Goal: Task Accomplishment & Management: Manage account settings

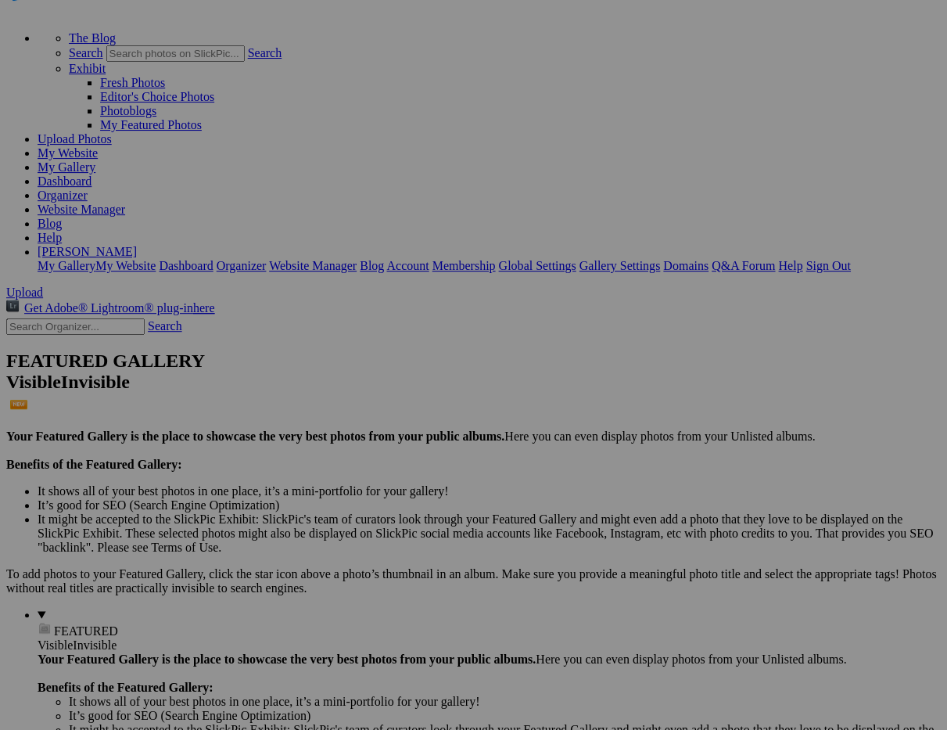
scroll to position [68, 0]
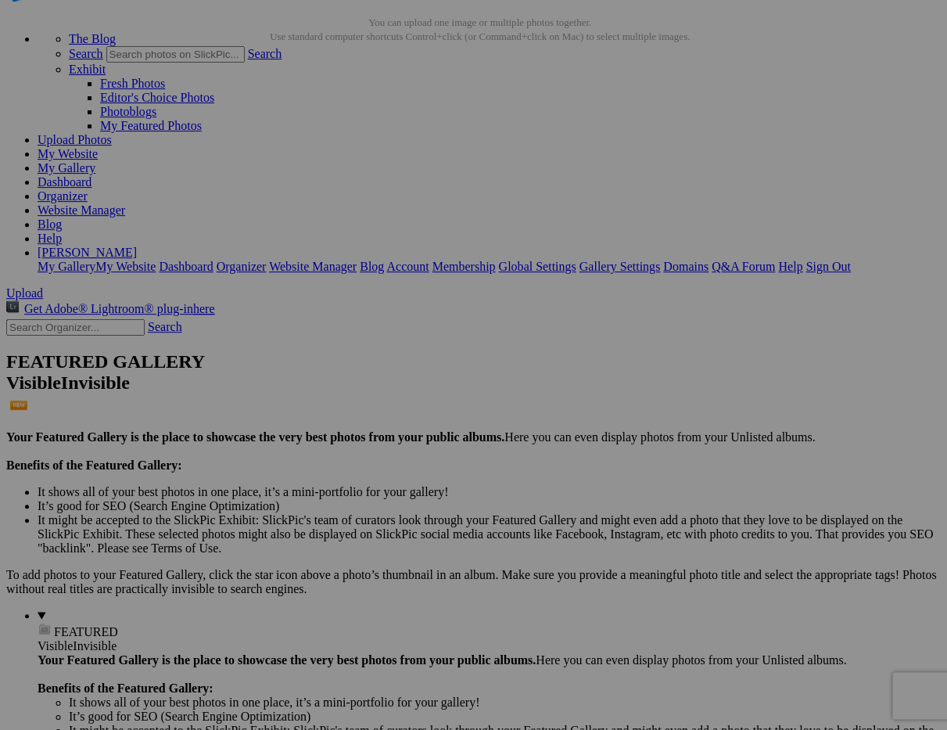
scroll to position [71, 0]
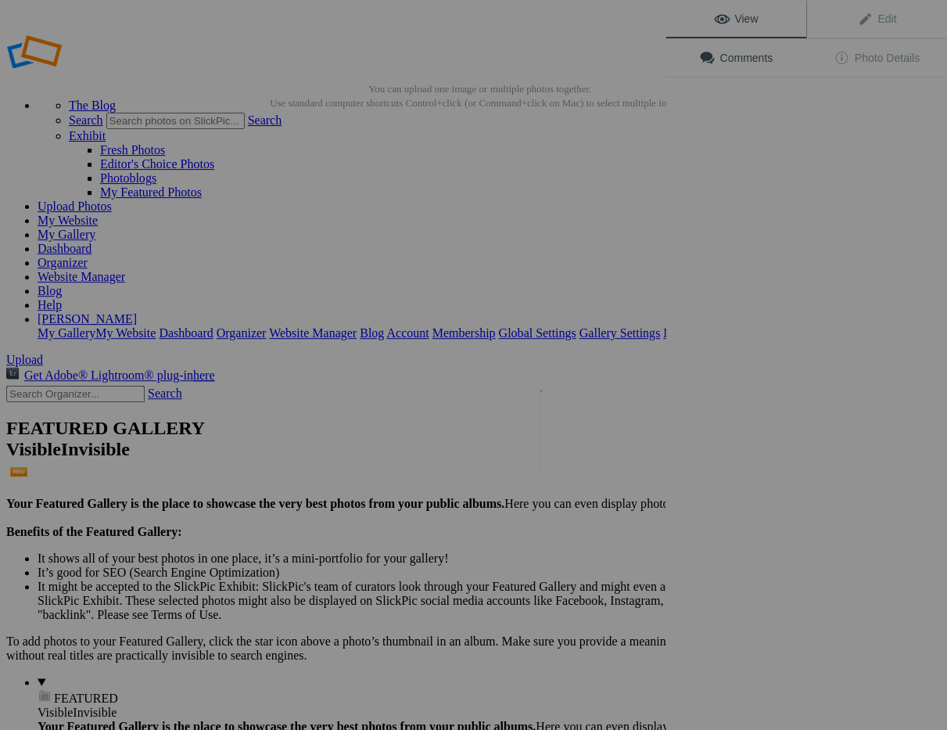
click at [578, 449] on button at bounding box center [606, 365] width 117 height 263
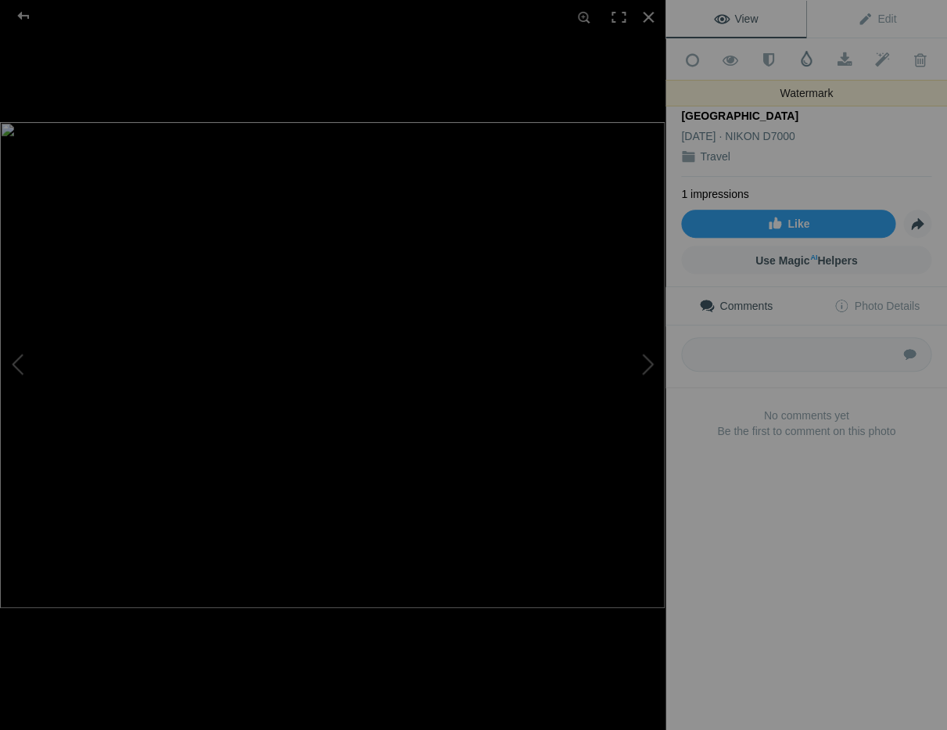
click at [806, 56] on span at bounding box center [807, 59] width 16 height 16
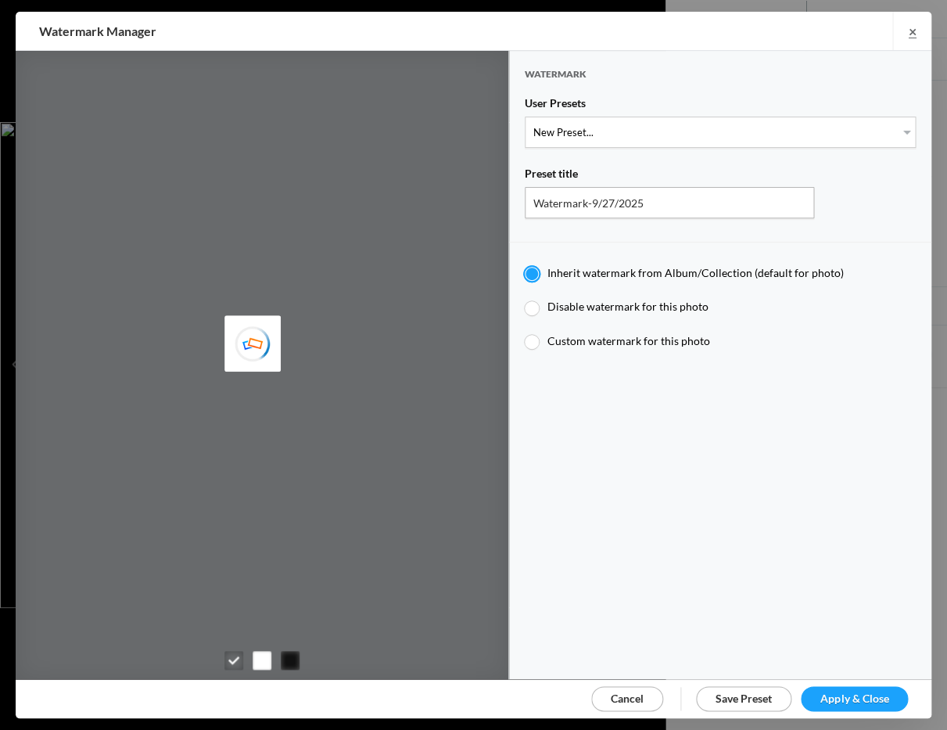
type input "JimLiskovec"
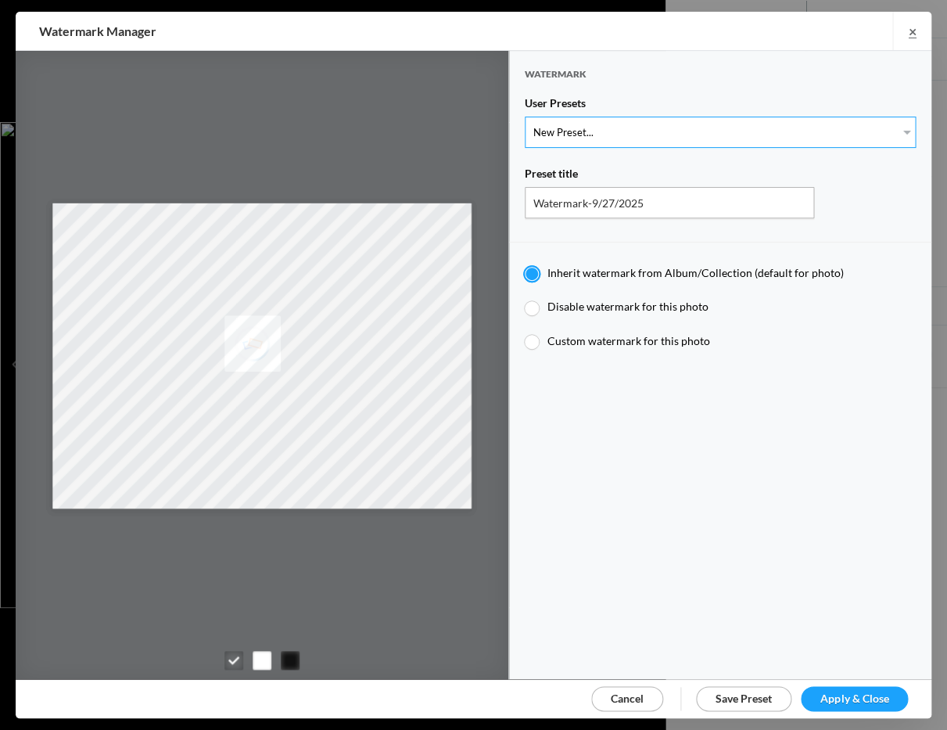
select select "1: Object"
type input "Watermark-7/22/2025"
radio input "false"
radio input "true"
type input "[PERSON_NAME]"
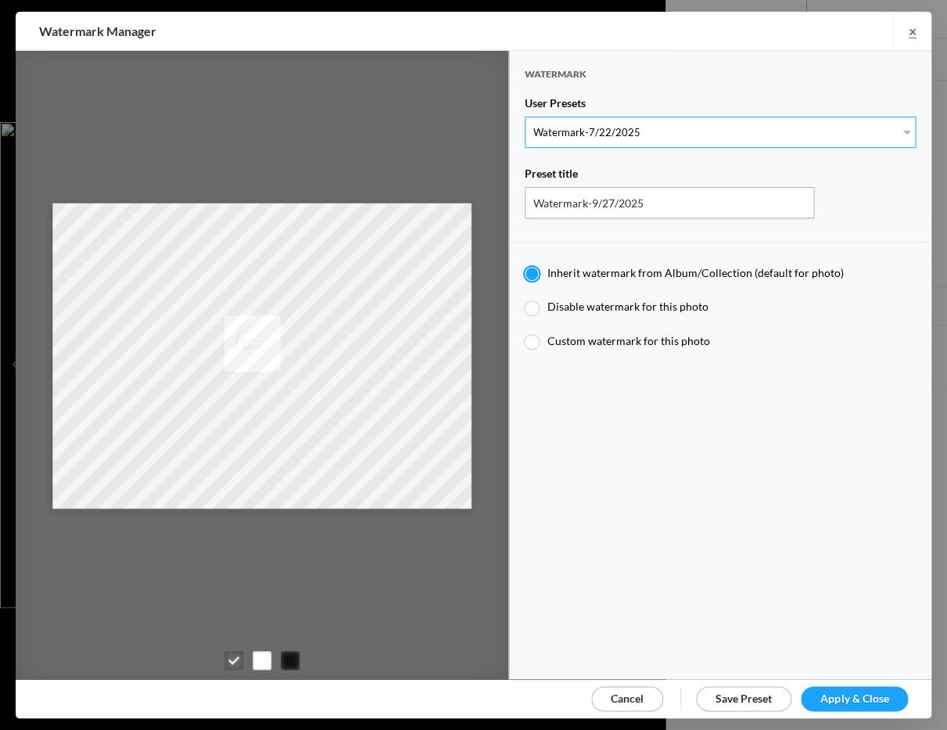
radio input "false"
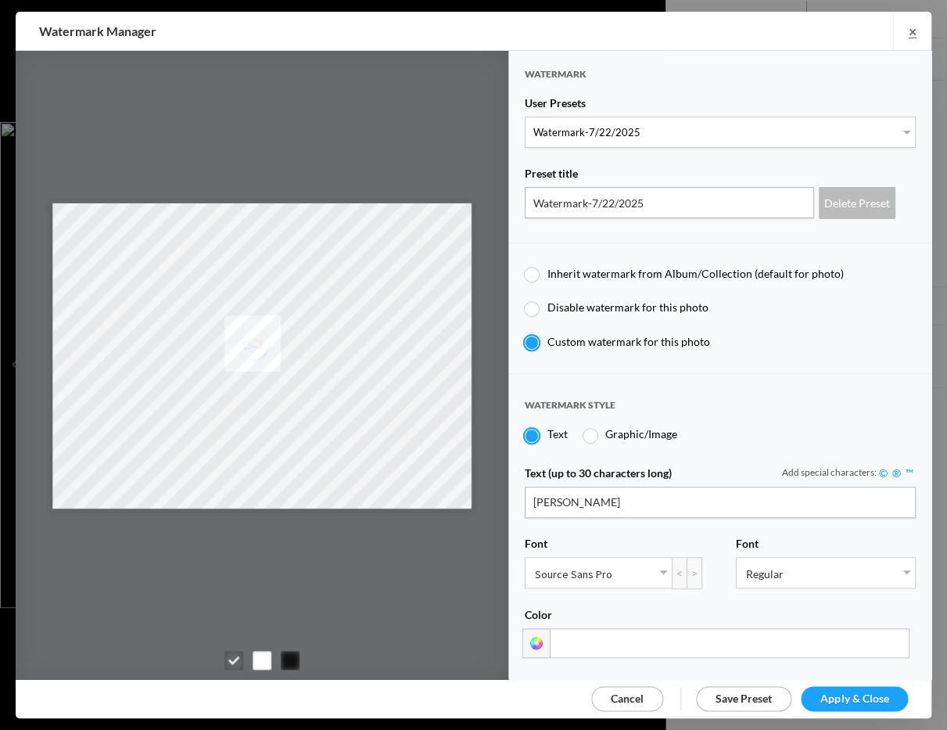
drag, startPoint x: 842, startPoint y: 695, endPoint x: 838, endPoint y: 688, distance: 8.1
click at [842, 695] on span "Apply & Close" at bounding box center [855, 698] width 68 height 13
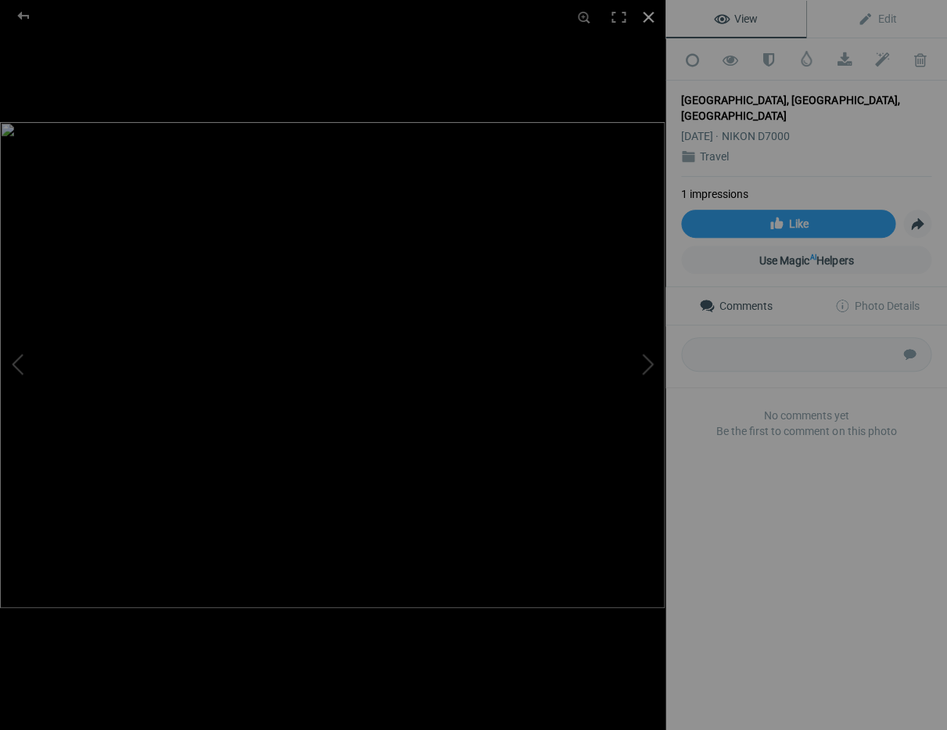
click at [649, 17] on div at bounding box center [648, 17] width 34 height 34
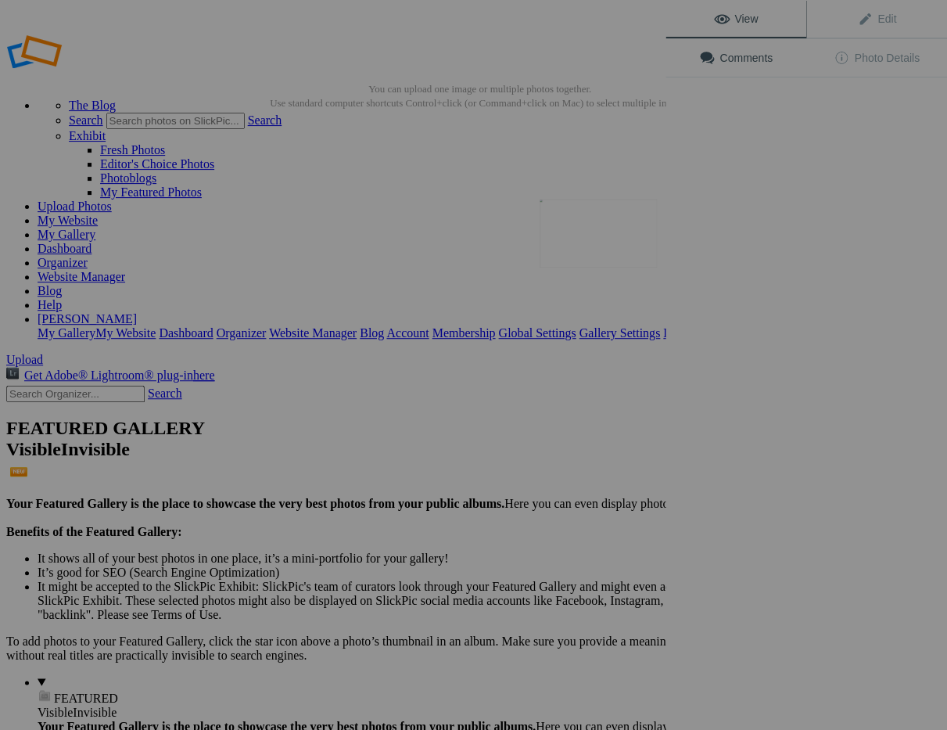
click at [625, 242] on button at bounding box center [606, 365] width 117 height 263
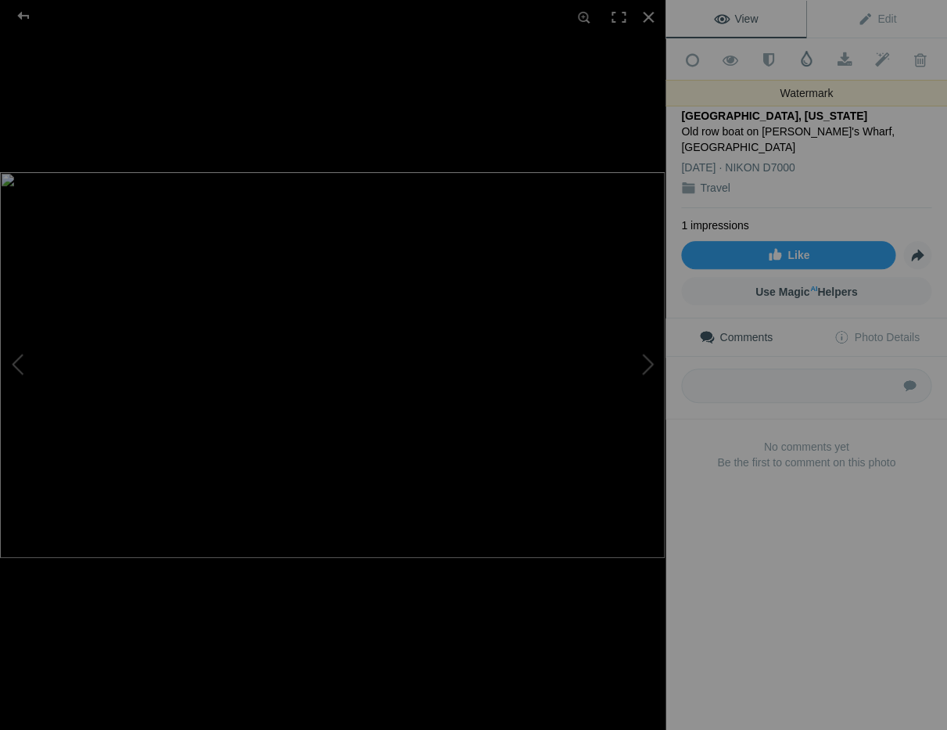
click at [807, 56] on span at bounding box center [807, 59] width 16 height 16
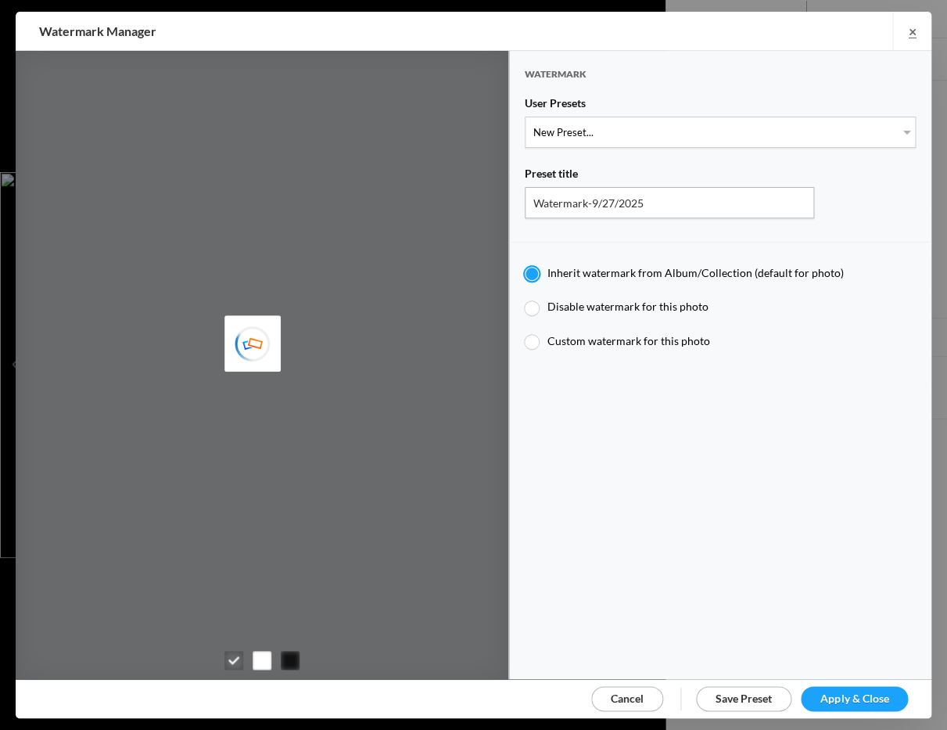
type input "JimLiskovec"
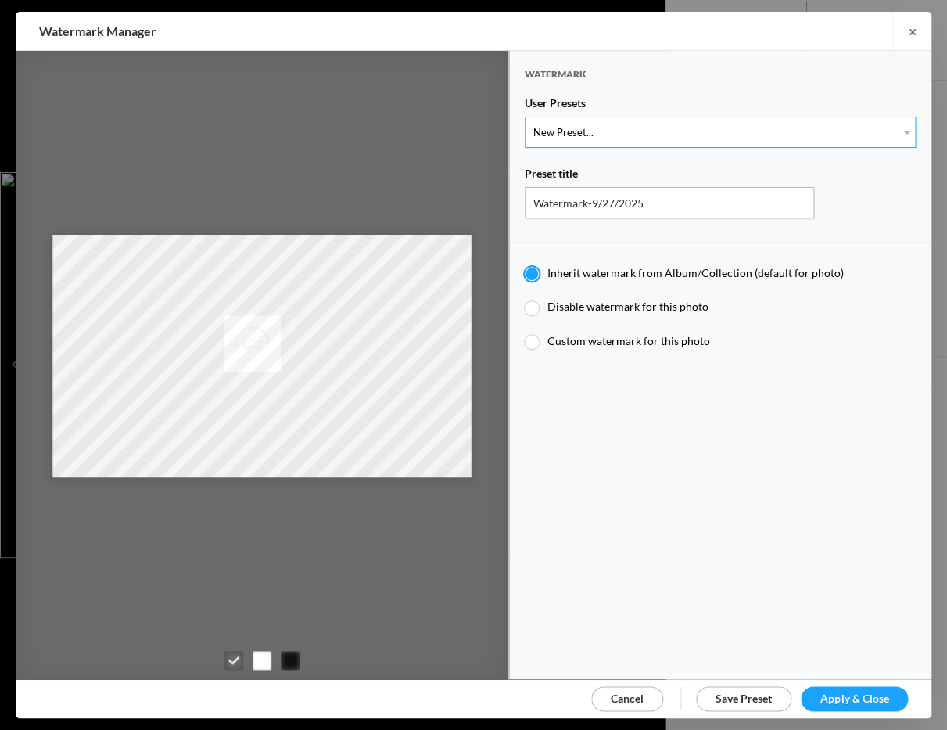
select select "1: Object"
type input "Watermark-7/22/2025"
radio input "false"
radio input "true"
type input "[PERSON_NAME]"
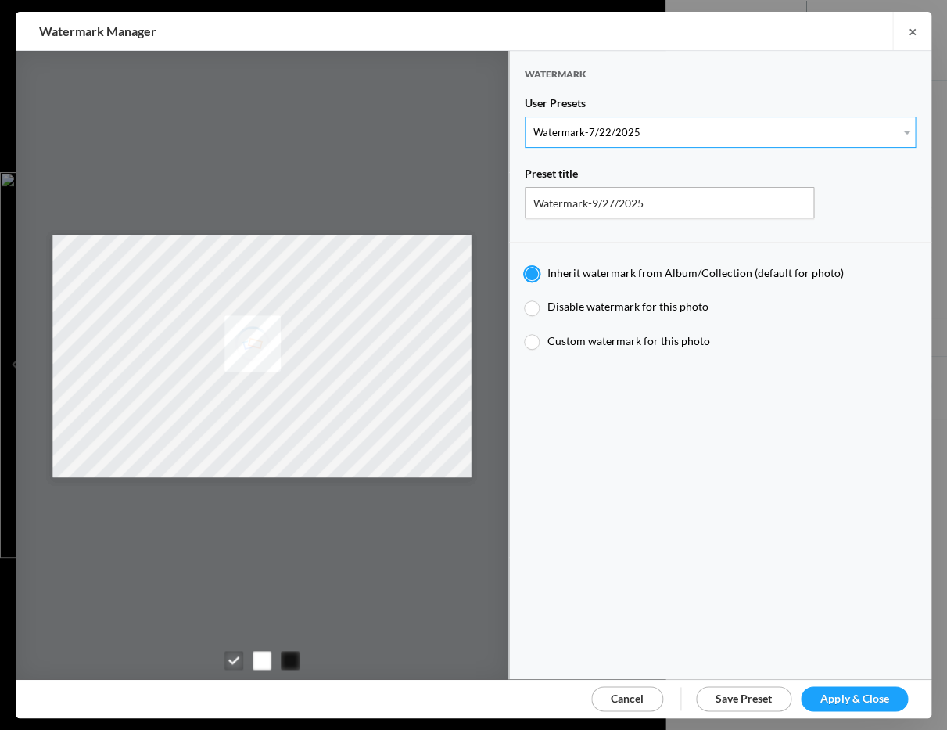
radio input "false"
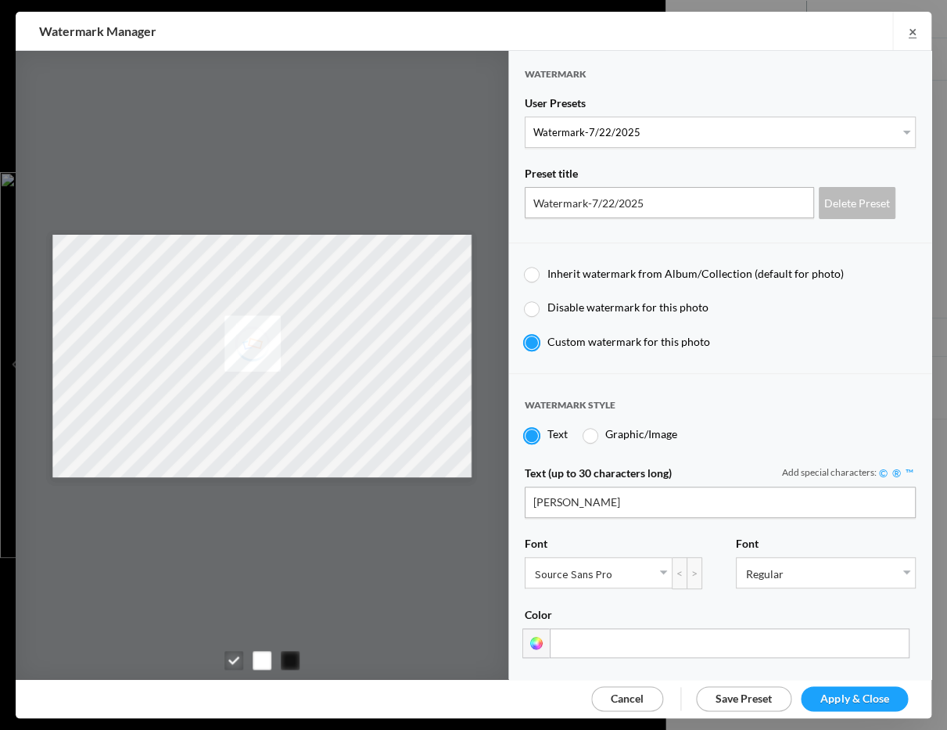
click at [840, 694] on span "Apply & Close" at bounding box center [855, 698] width 68 height 13
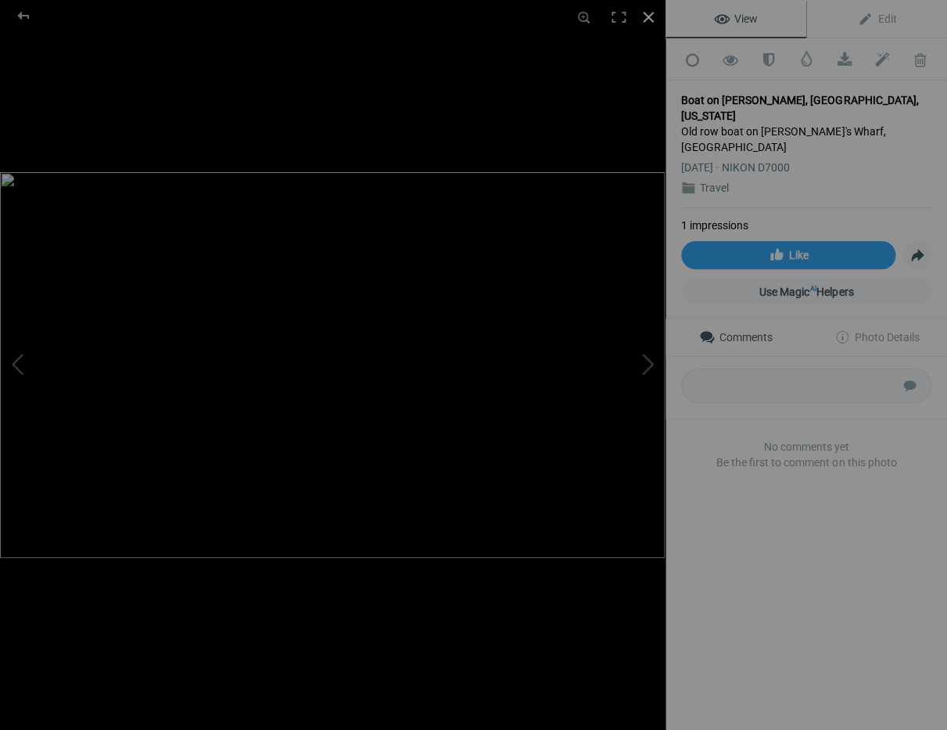
click at [650, 16] on div at bounding box center [648, 17] width 34 height 34
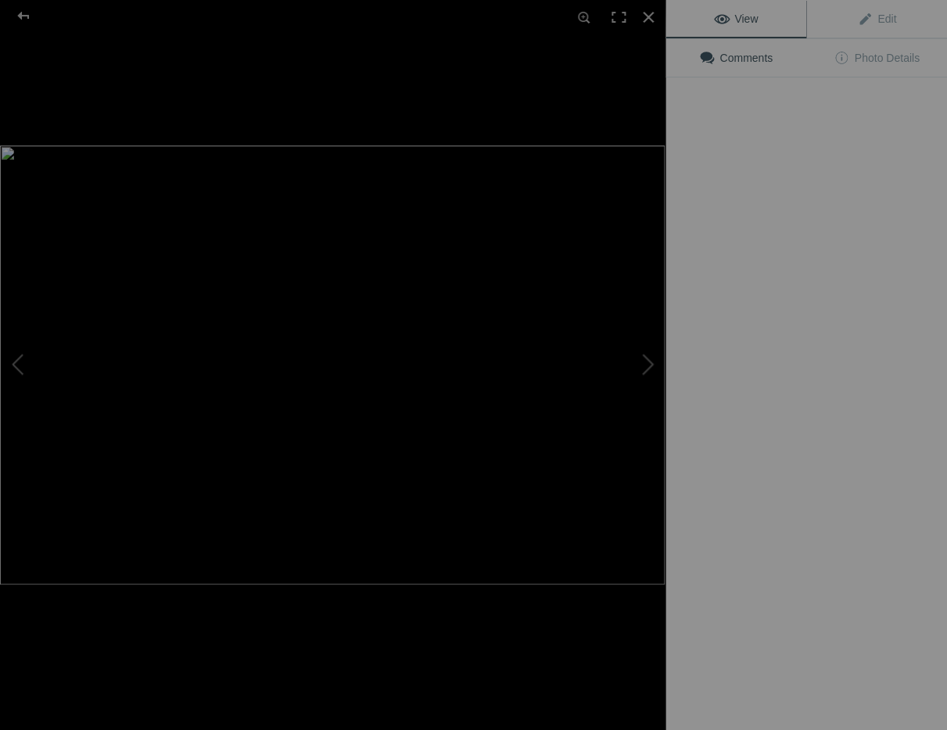
click at [742, 261] on div "View Edit Comments Photo Details" at bounding box center [807, 365] width 282 height 730
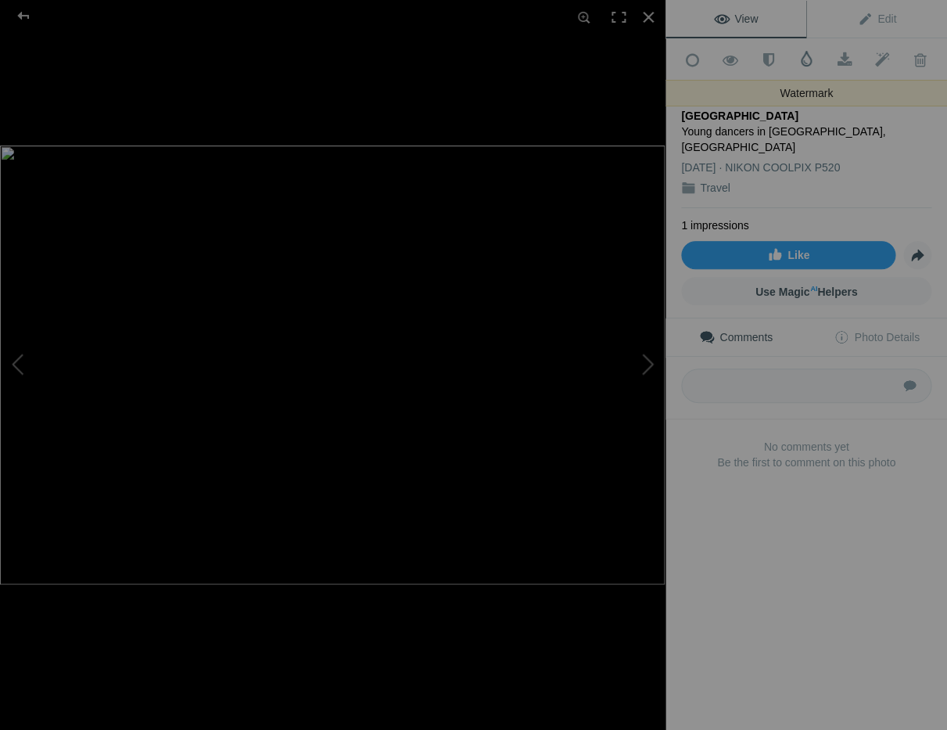
click at [804, 56] on span at bounding box center [807, 59] width 16 height 16
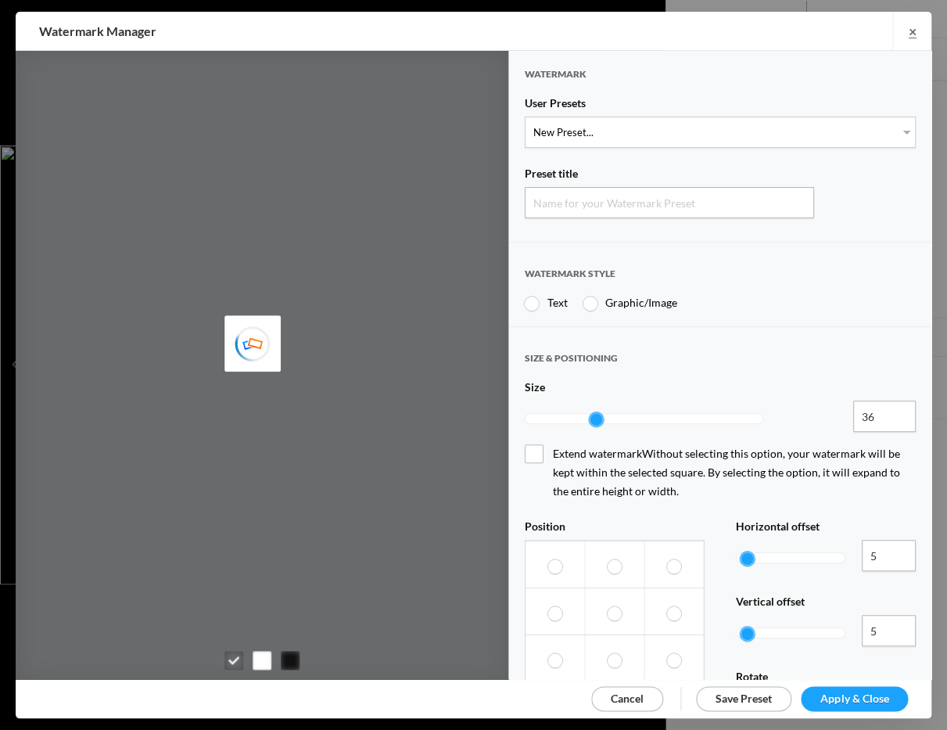
type input "Watermark-9/27/2025"
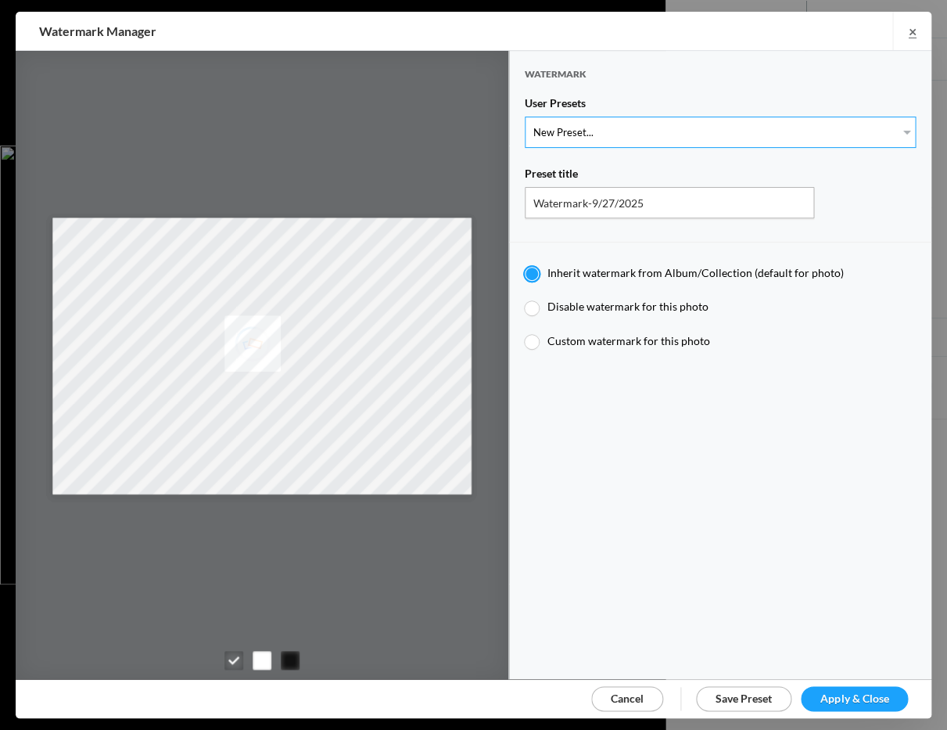
select select "1: Object"
type input "Watermark-7/22/2025"
type input "[PERSON_NAME]"
radio input "false"
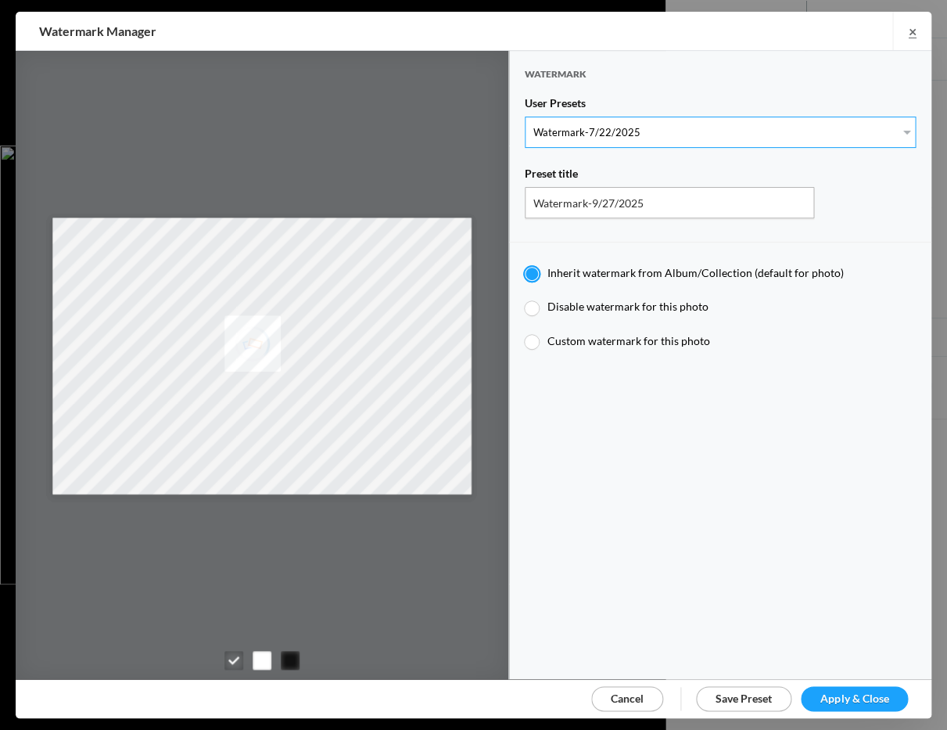
radio input "true"
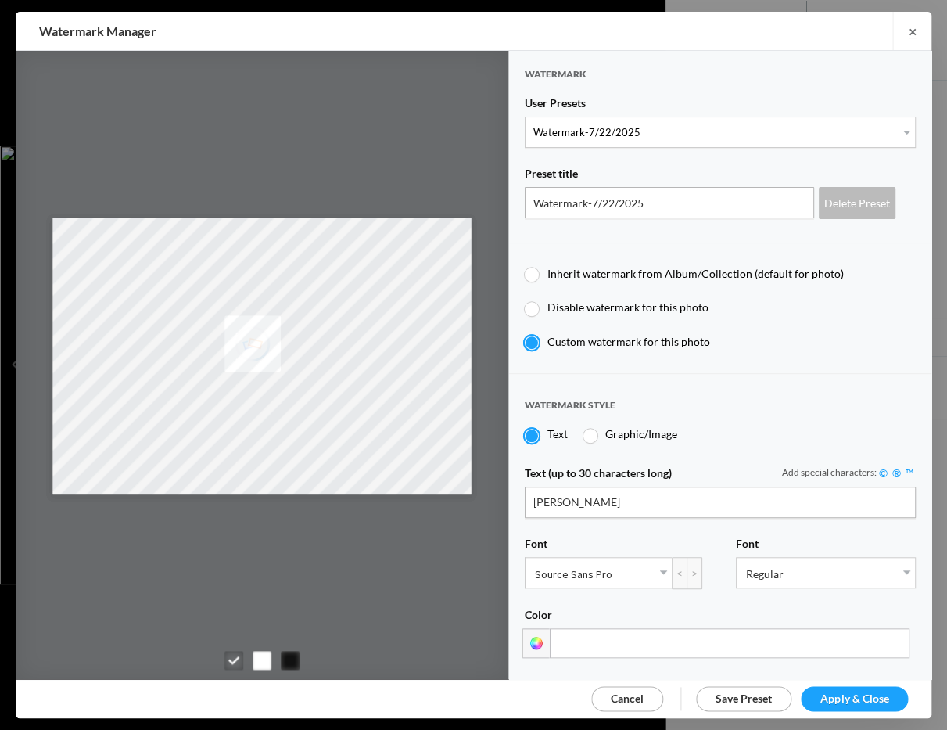
click at [857, 693] on span "Apply & Close" at bounding box center [855, 698] width 68 height 13
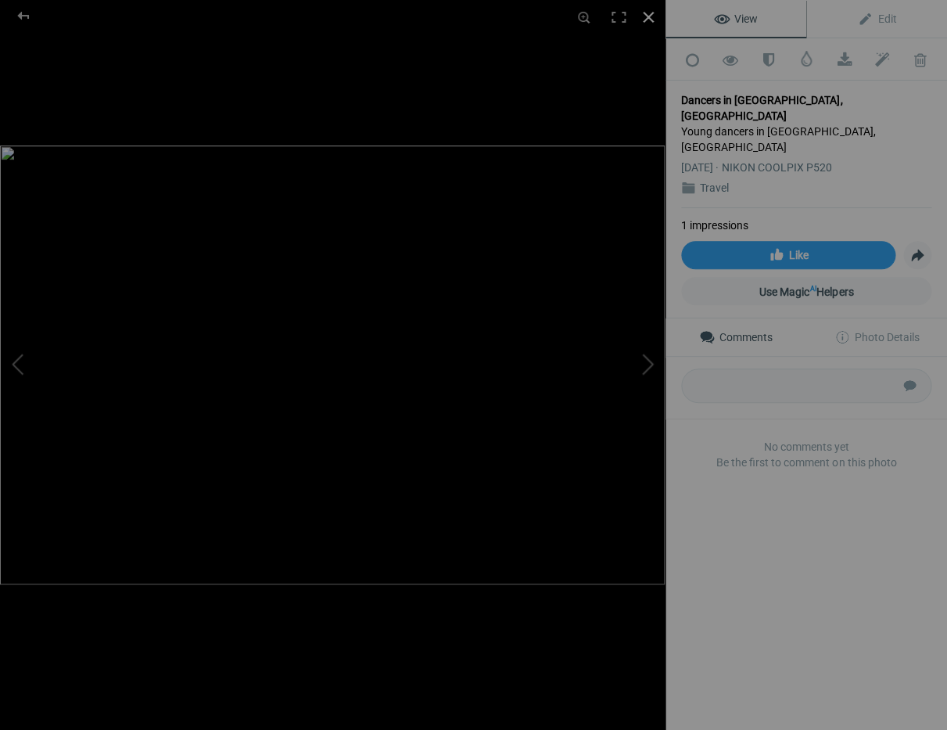
click at [644, 15] on div at bounding box center [648, 17] width 34 height 34
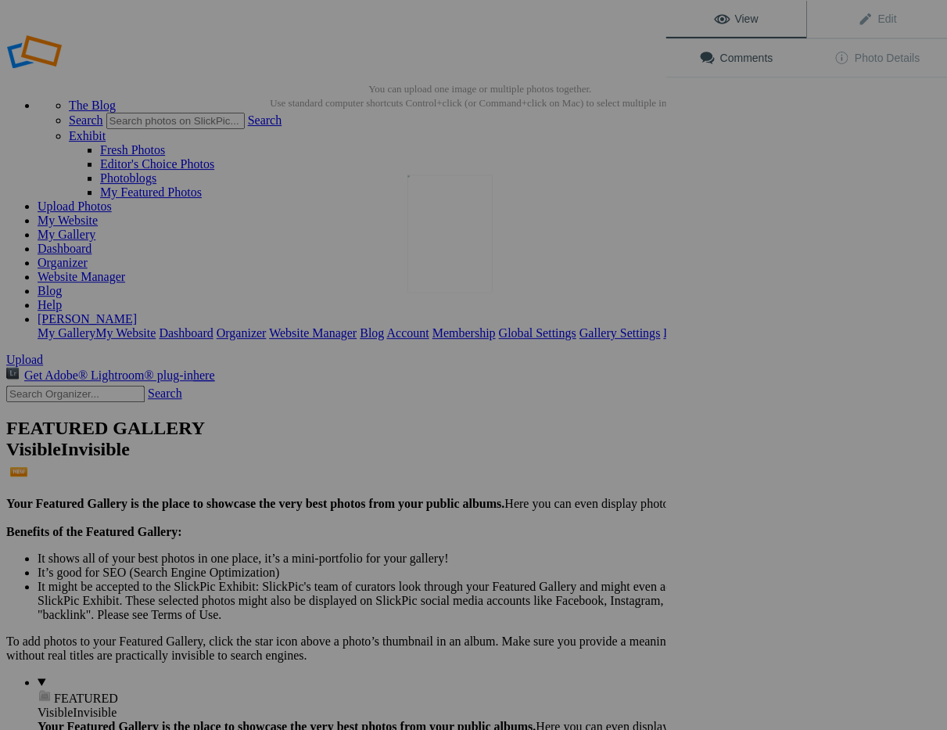
click at [427, 269] on img at bounding box center [450, 233] width 85 height 118
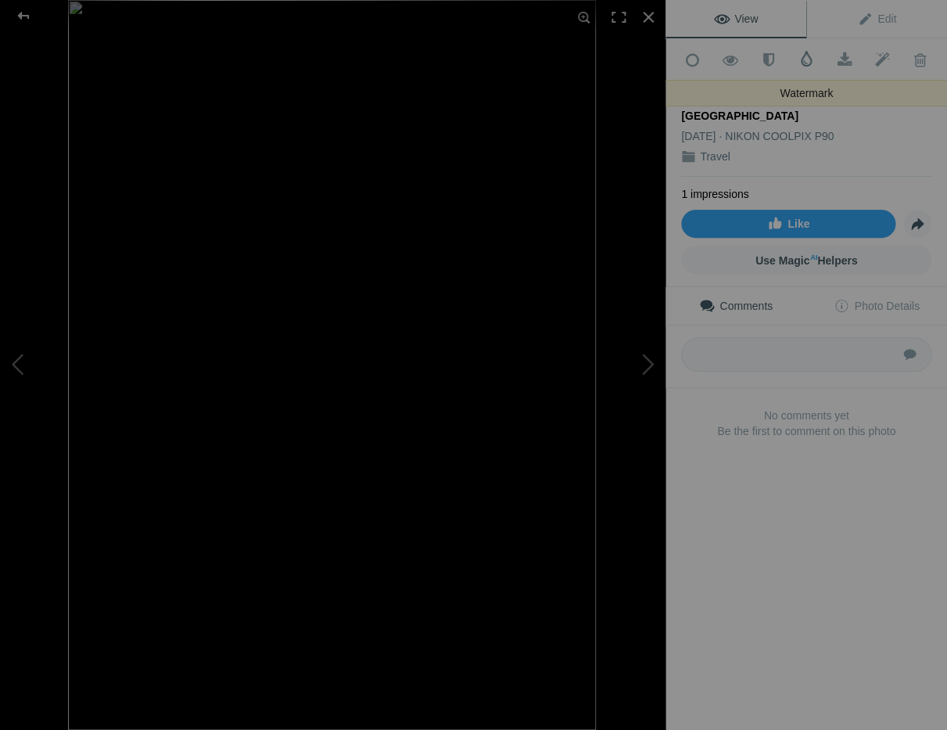
click at [803, 56] on span at bounding box center [807, 59] width 16 height 16
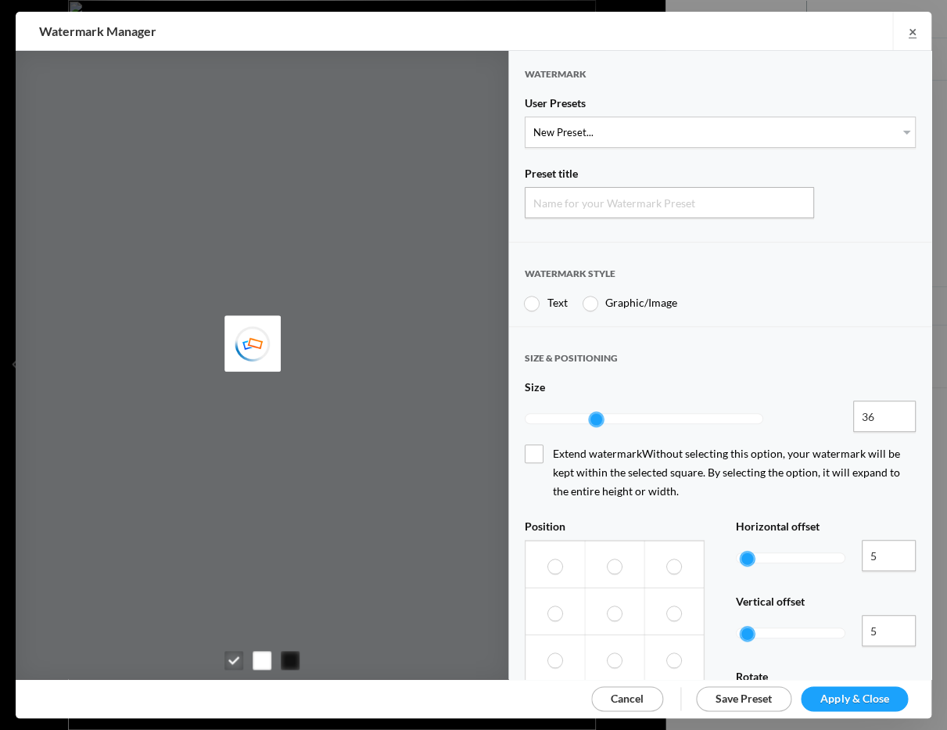
type input "Watermark-9/27/2025"
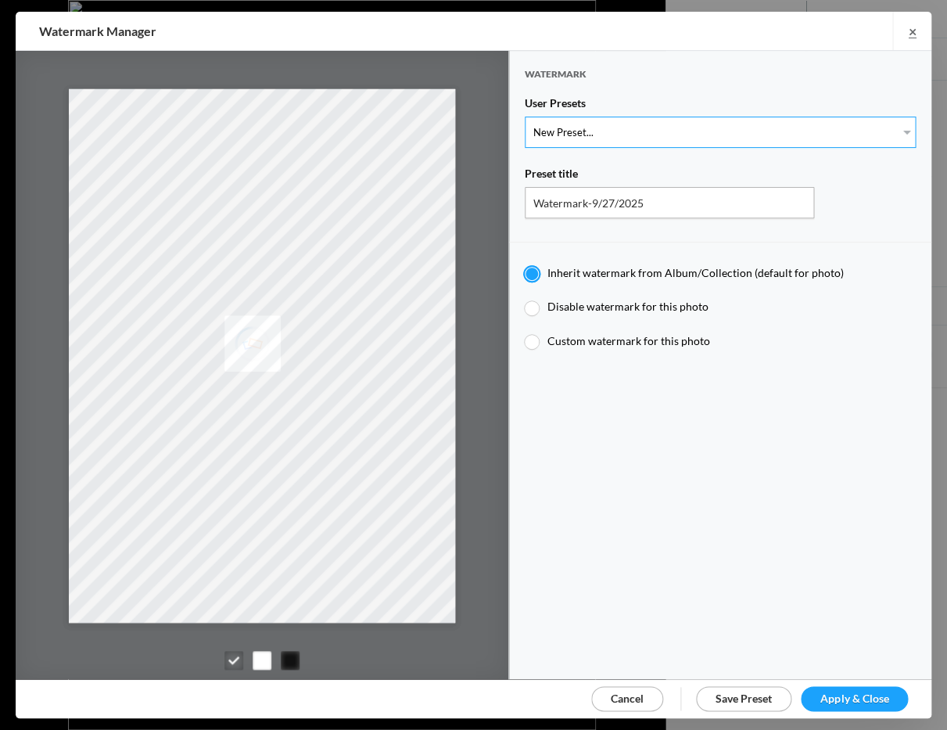
select select "1: Object"
type input "Watermark-7/22/2025"
type input "Jim Liskovec"
radio input "false"
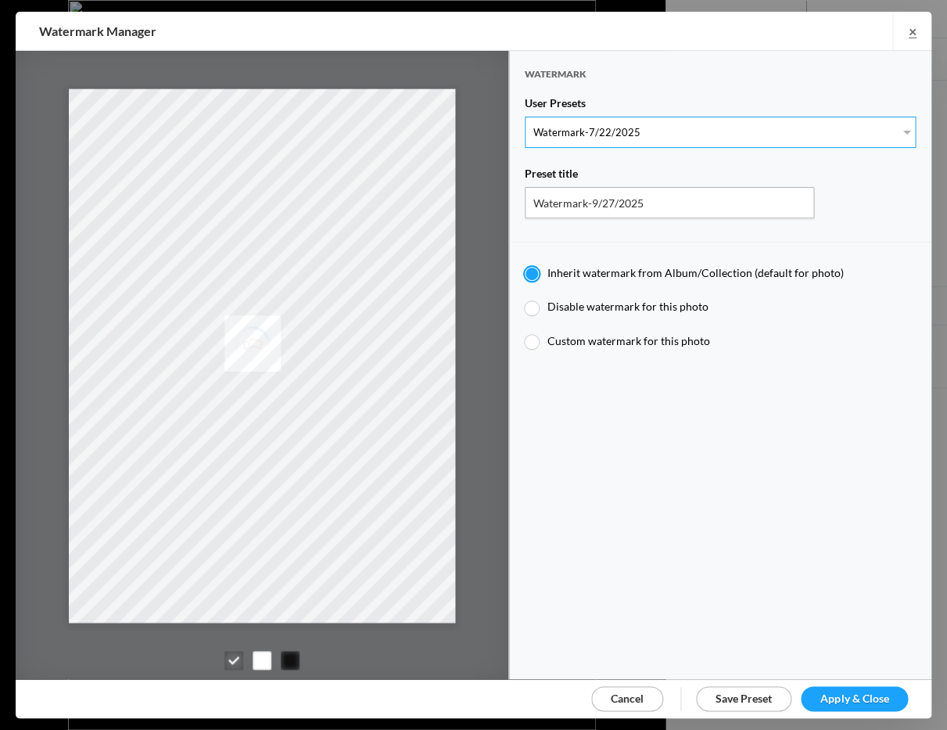
radio input "true"
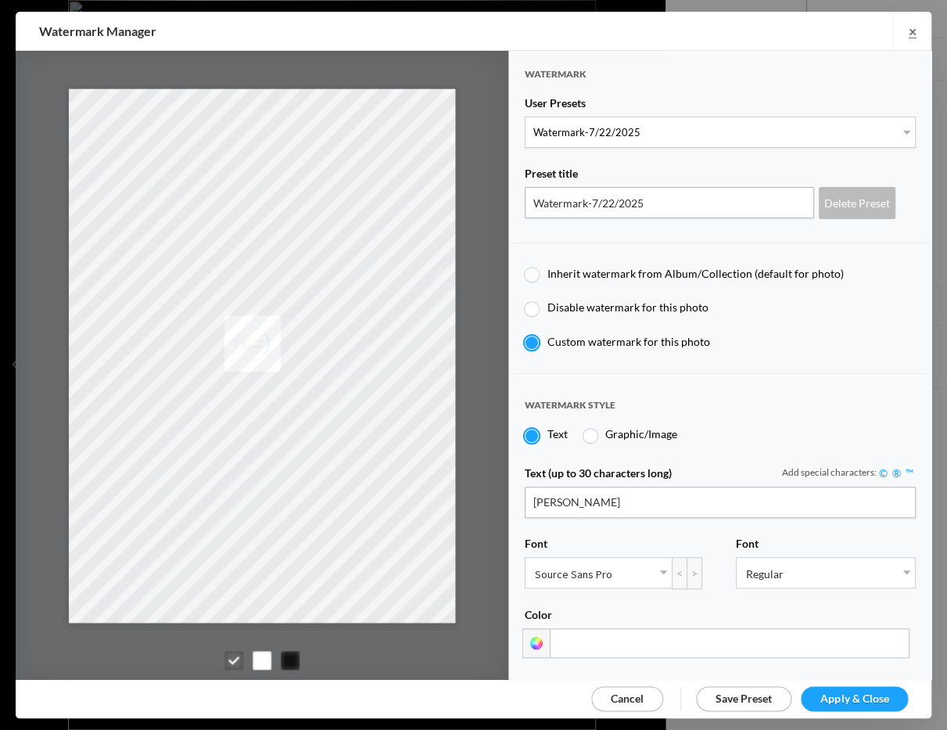
click at [858, 693] on span "Apply & Close" at bounding box center [855, 698] width 68 height 13
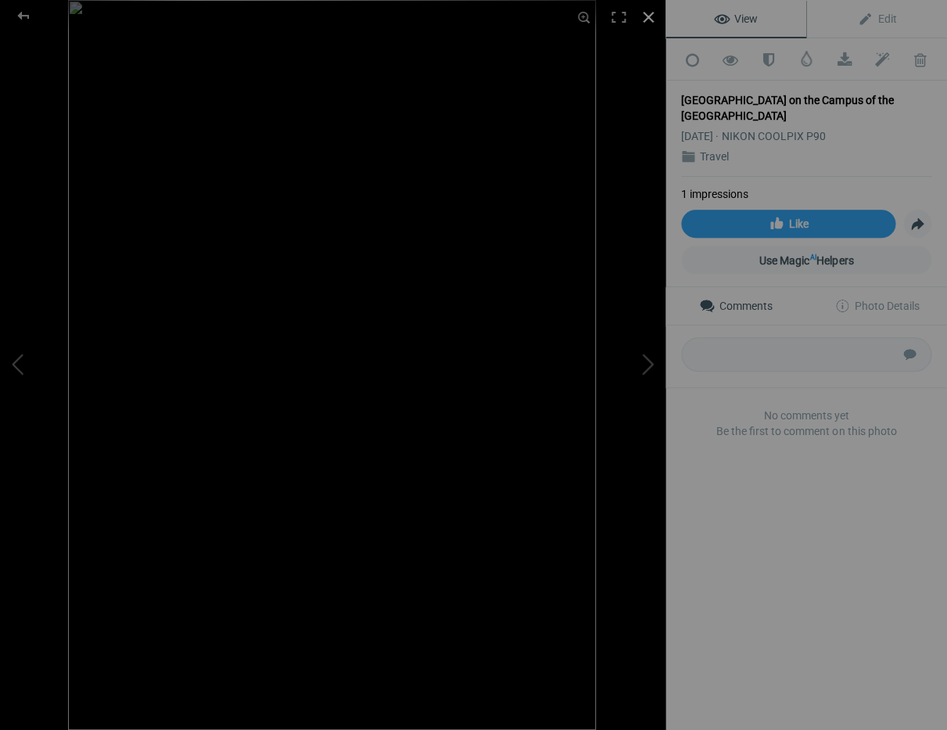
click at [650, 16] on div at bounding box center [648, 17] width 34 height 34
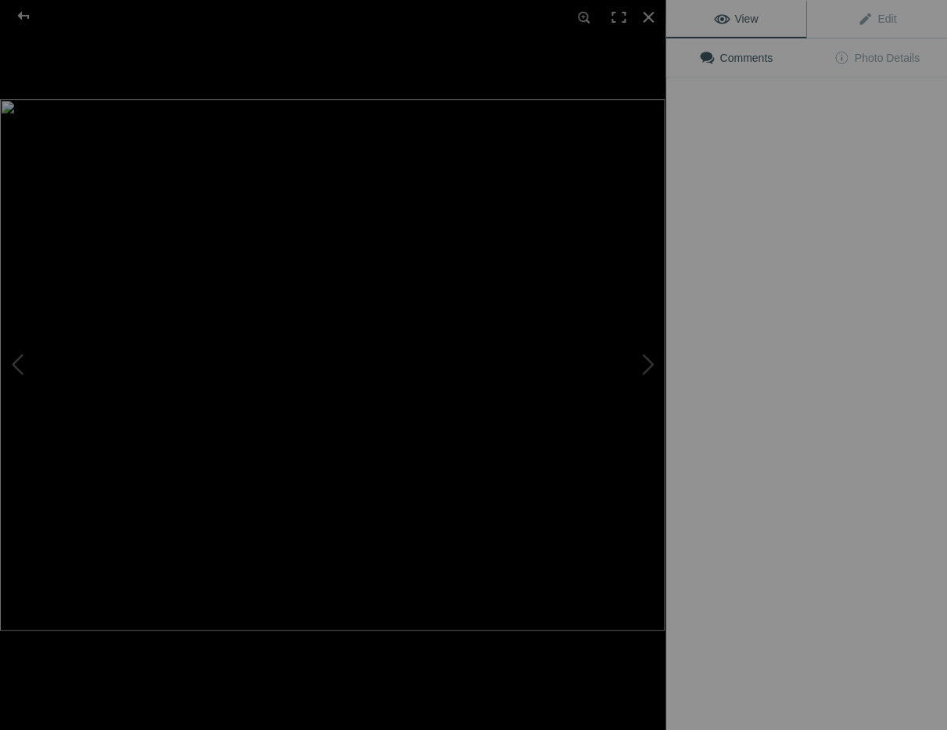
click at [476, 239] on img at bounding box center [332, 364] width 665 height 531
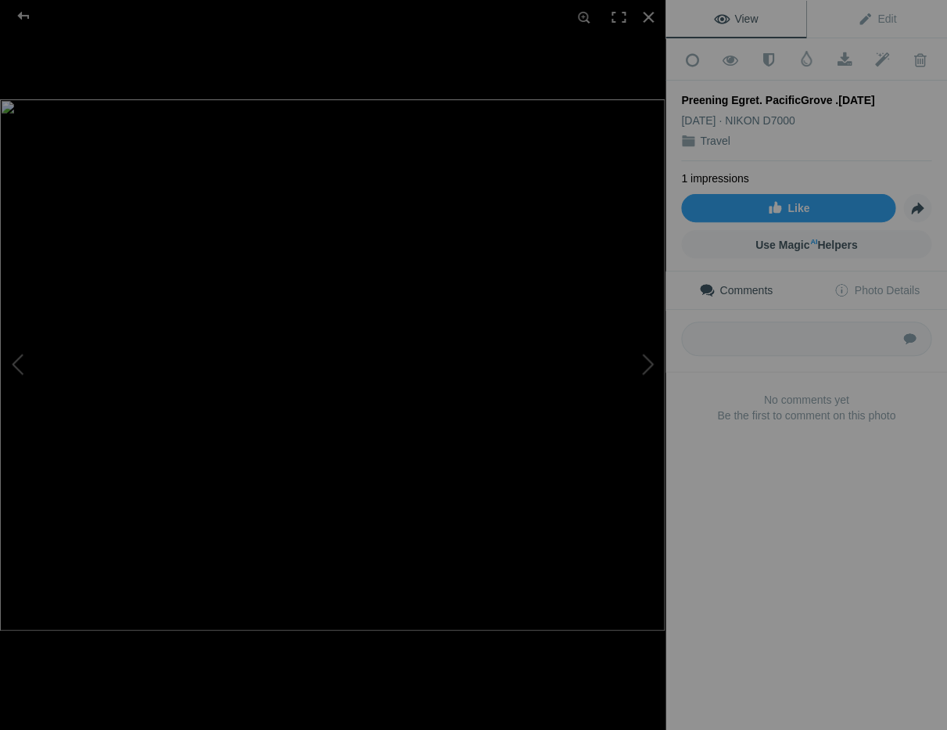
click at [864, 103] on div "Preening Egret. PacificGrove .7.28.25" at bounding box center [806, 100] width 250 height 16
click at [887, 17] on span "Edit" at bounding box center [876, 19] width 39 height 13
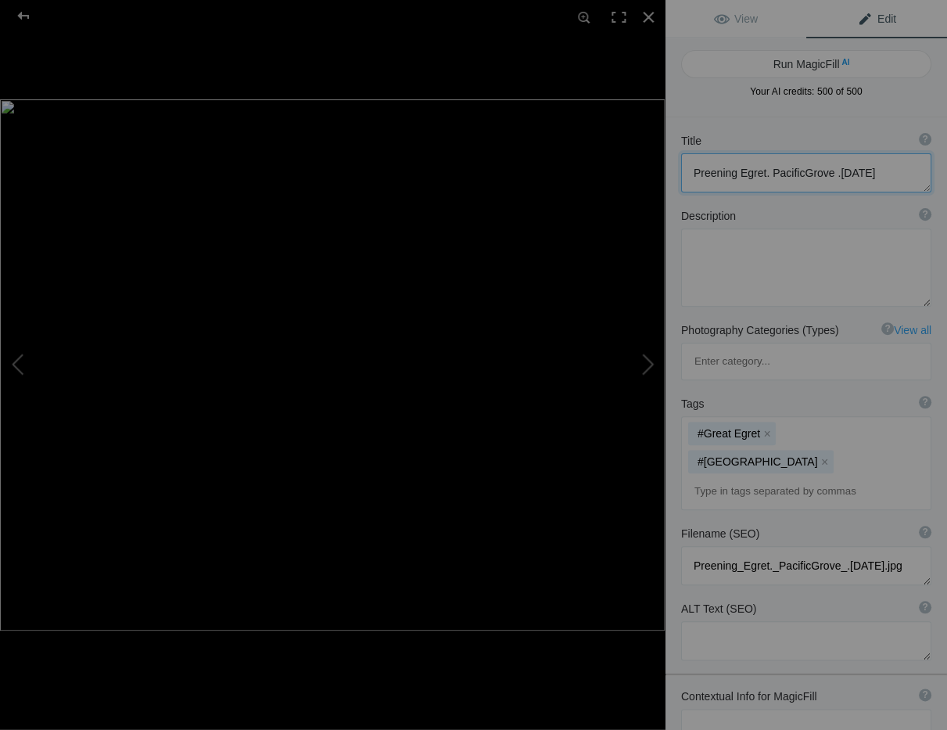
drag, startPoint x: 868, startPoint y: 172, endPoint x: 883, endPoint y: 175, distance: 16.0
click at [868, 172] on textarea at bounding box center [806, 172] width 250 height 39
click at [766, 172] on textarea at bounding box center [806, 172] width 250 height 39
click at [798, 172] on textarea at bounding box center [806, 172] width 250 height 39
click at [767, 171] on textarea at bounding box center [806, 172] width 250 height 39
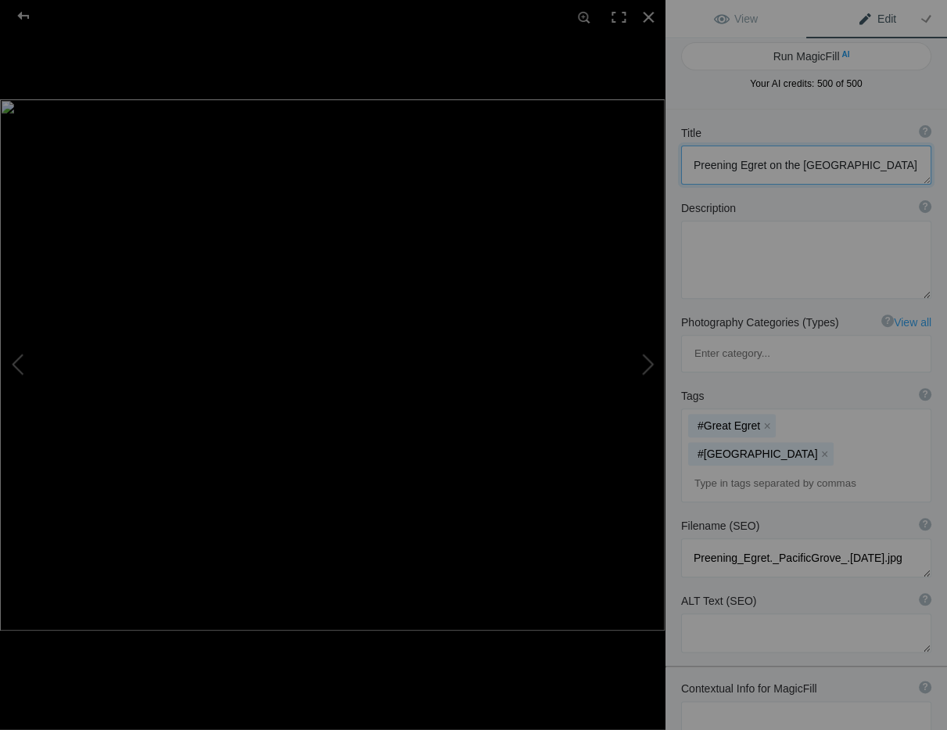
click at [871, 171] on textarea at bounding box center [806, 165] width 250 height 39
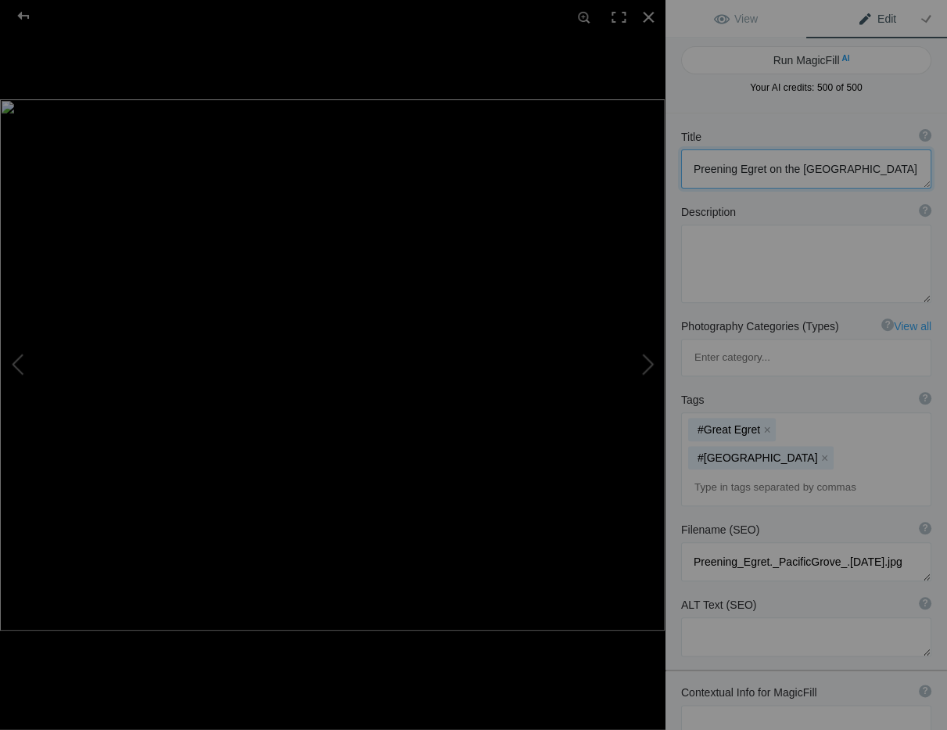
scroll to position [3, 0]
type textarea "Preening Egret on the [GEOGRAPHIC_DATA]"
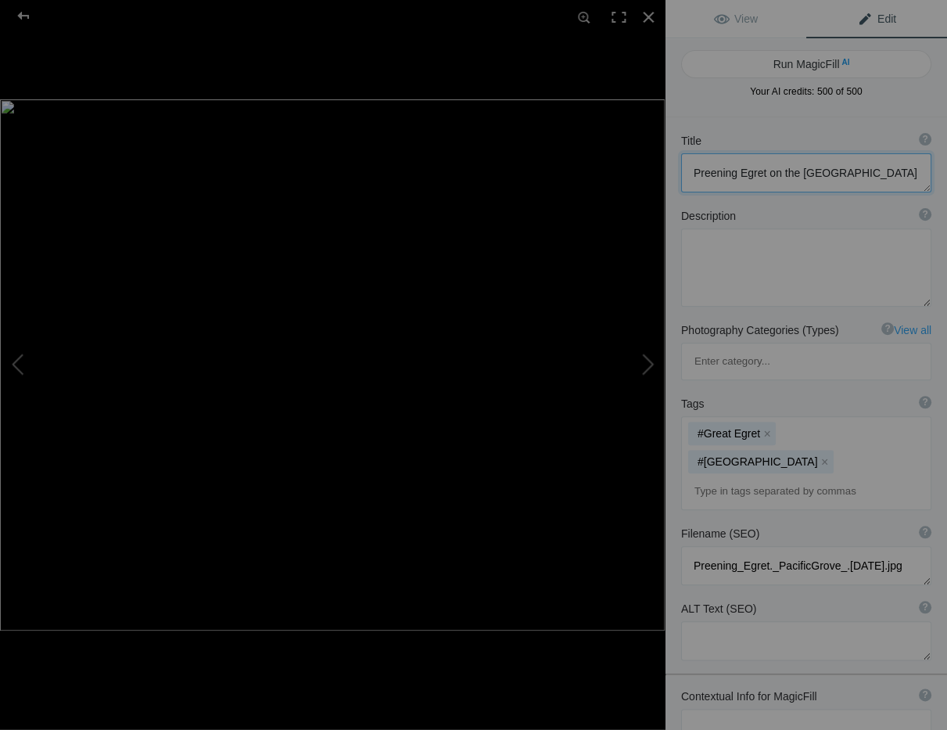
scroll to position [0, 0]
click at [651, 15] on div at bounding box center [648, 17] width 34 height 34
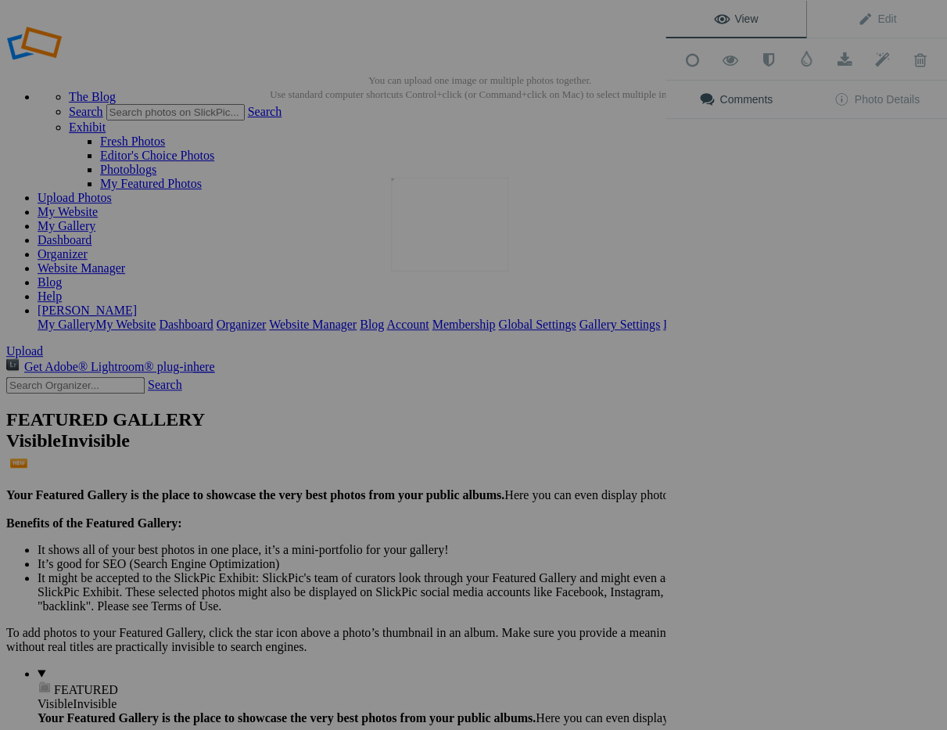
click at [451, 236] on img at bounding box center [449, 225] width 117 height 94
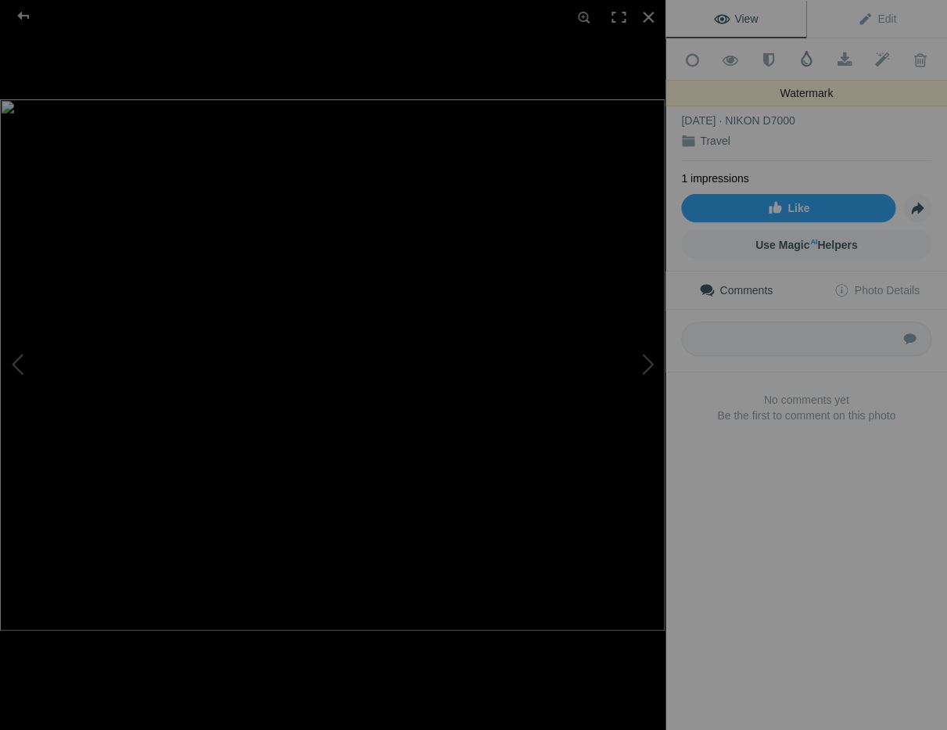
click at [806, 58] on span at bounding box center [807, 59] width 16 height 16
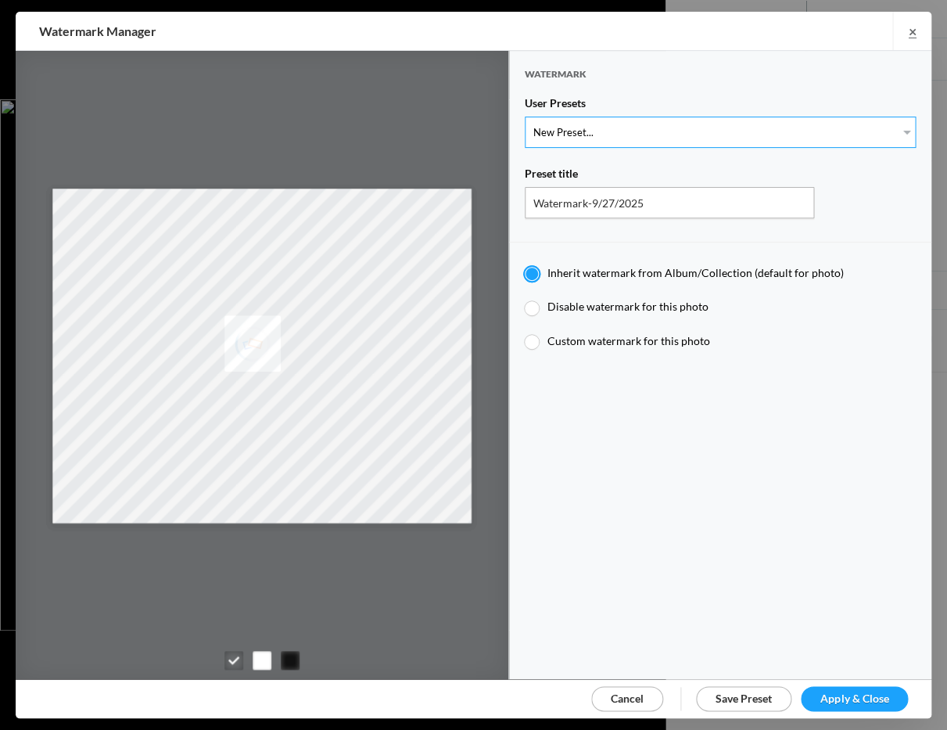
select select "1: Object"
type input "Watermark-7/22/2025"
radio input "false"
radio input "true"
type input "Jim Liskovec"
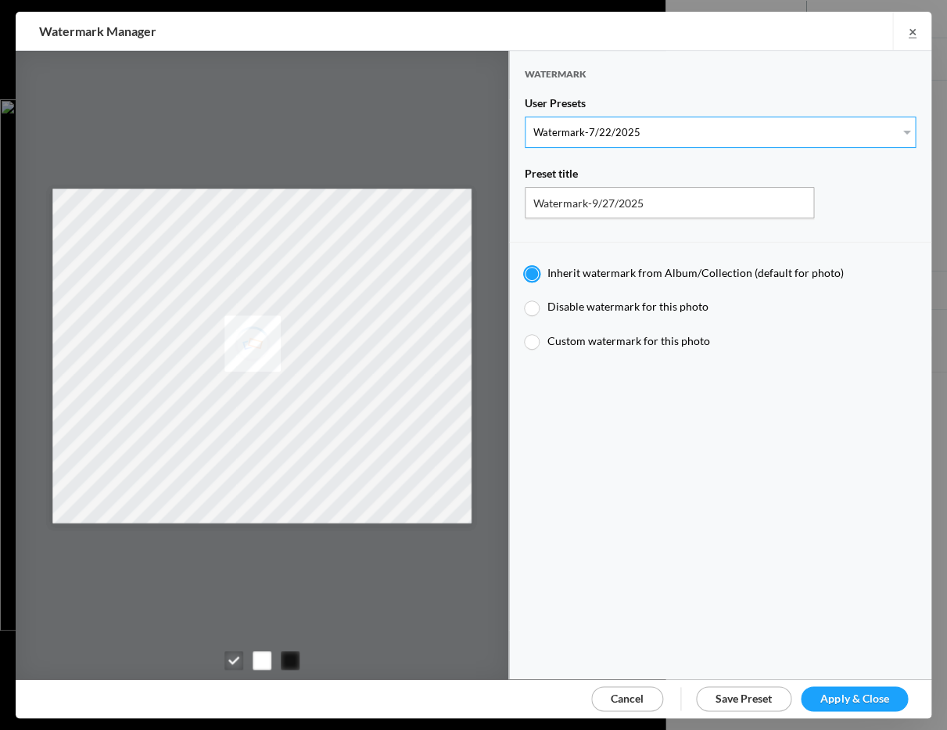
radio input "false"
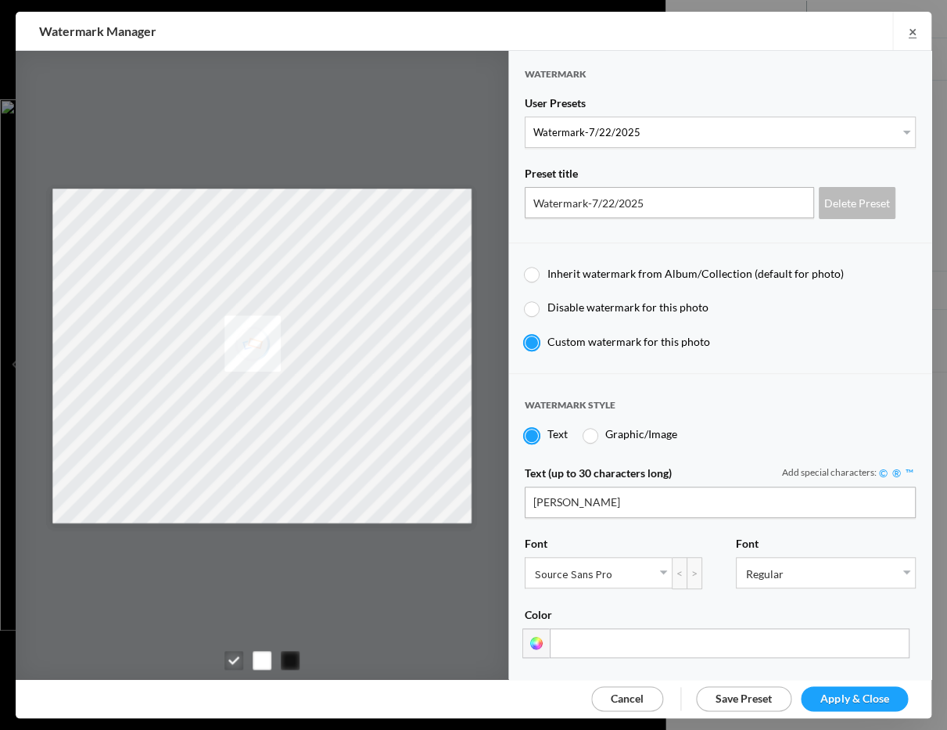
click at [845, 695] on span "Apply & Close" at bounding box center [855, 698] width 68 height 13
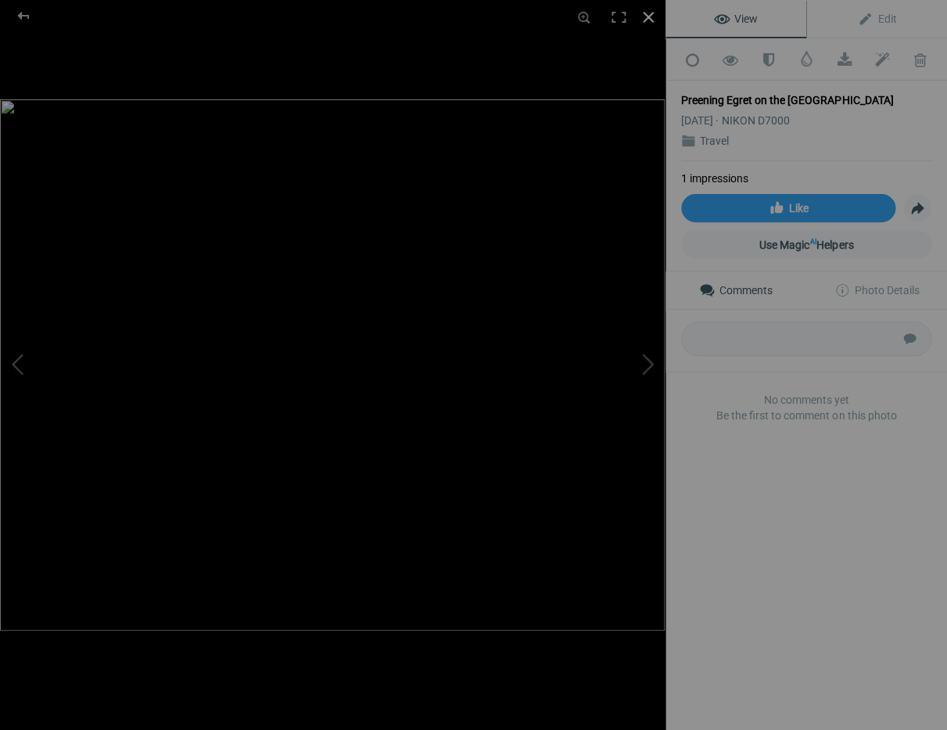
click at [649, 13] on div at bounding box center [648, 17] width 34 height 34
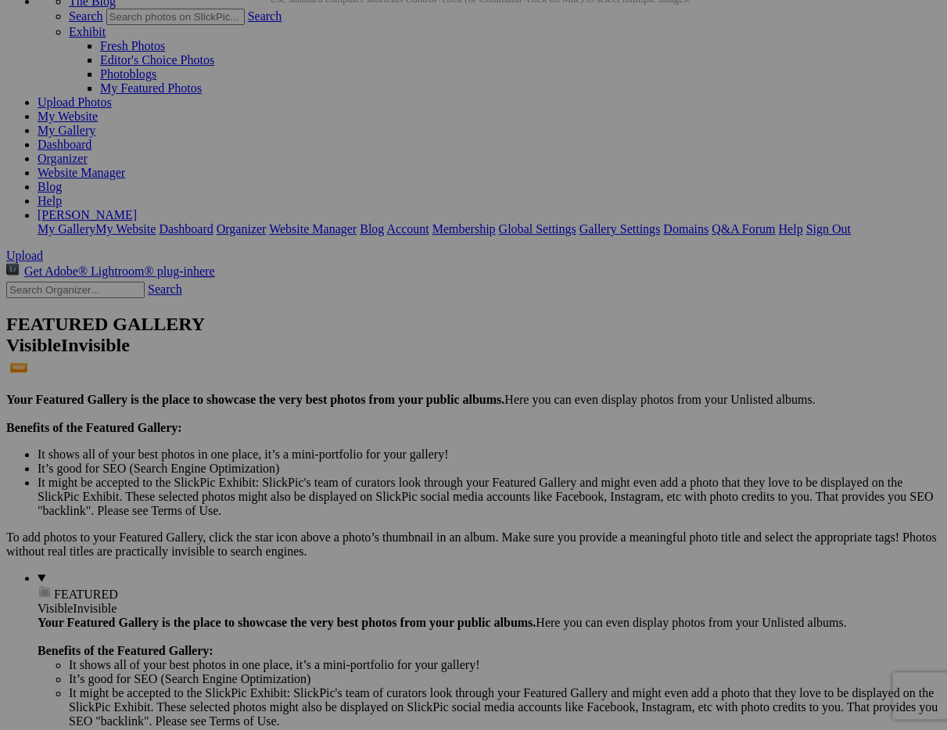
scroll to position [103, 0]
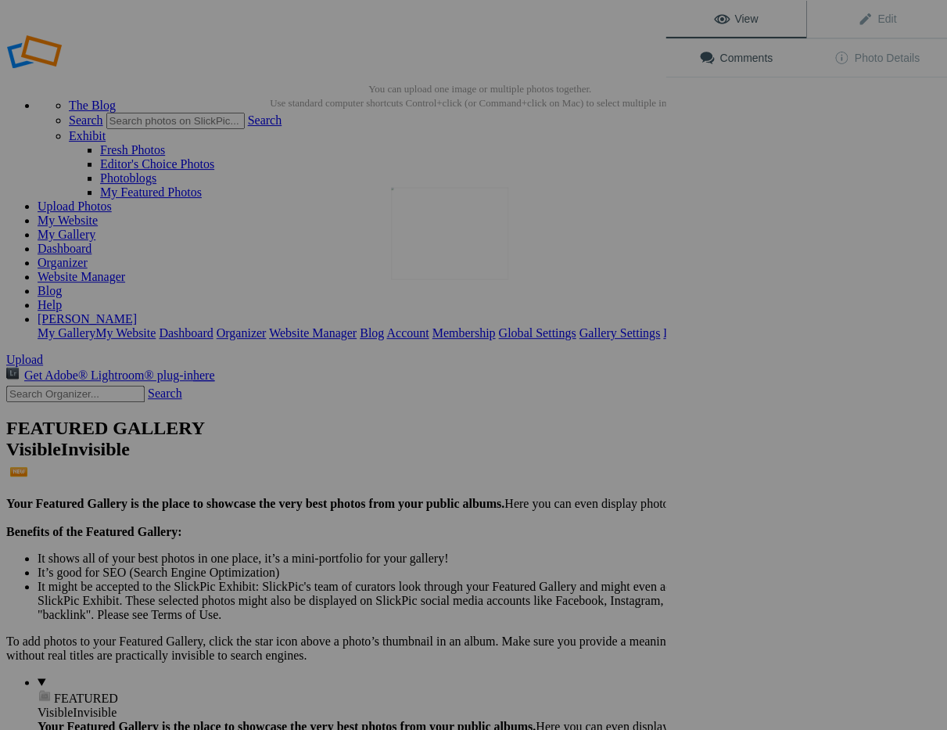
click at [454, 268] on img at bounding box center [449, 233] width 117 height 92
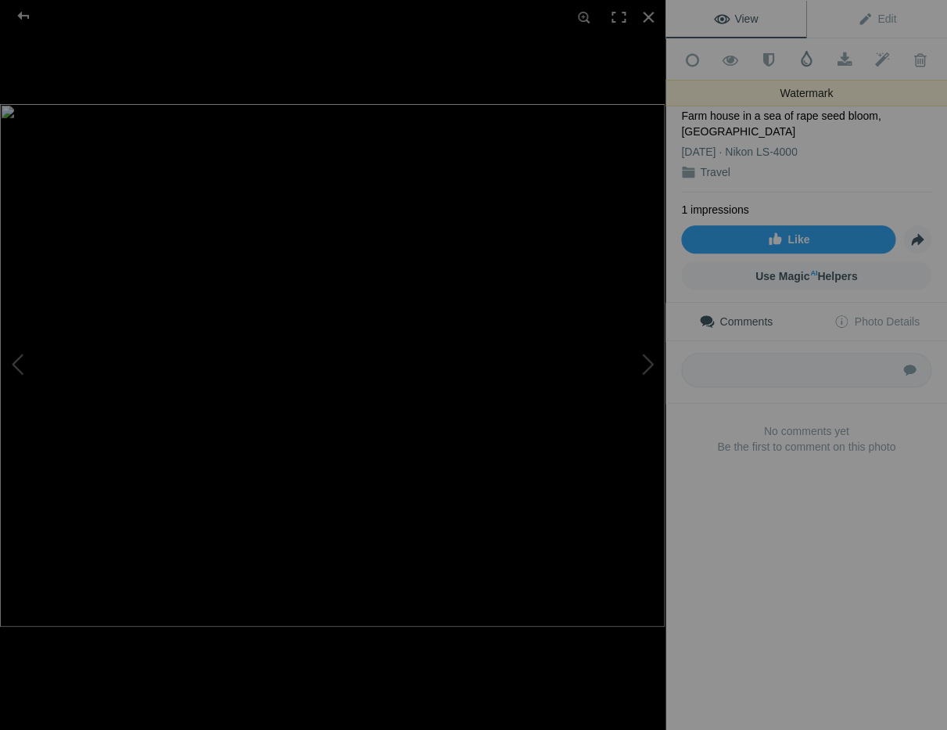
click at [804, 57] on span at bounding box center [807, 59] width 16 height 16
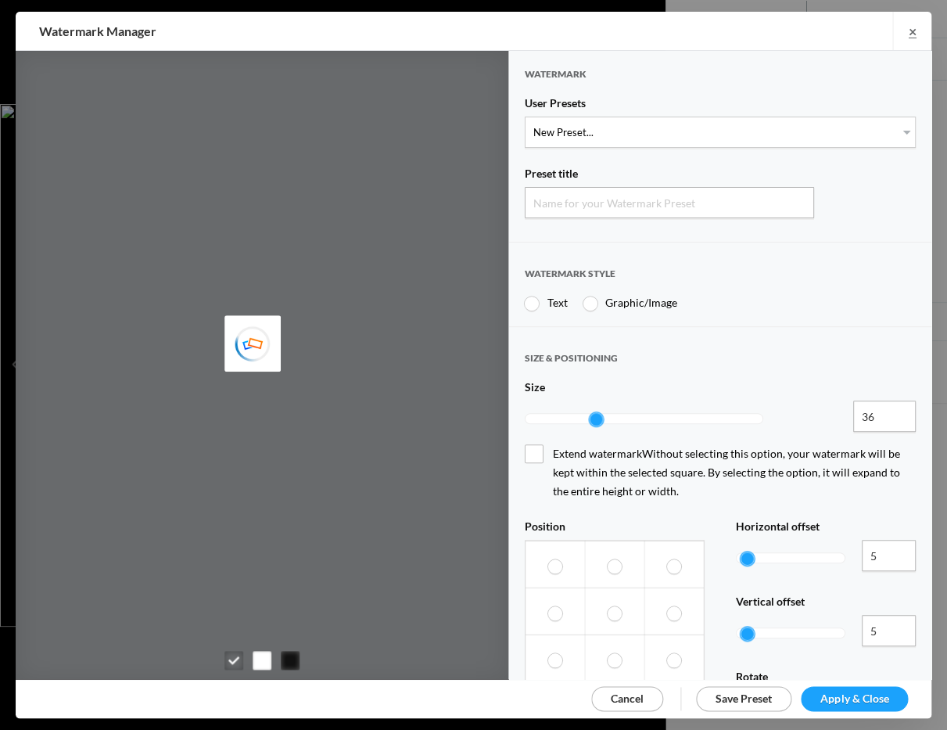
type input "Watermark-9/27/2025"
radio input "true"
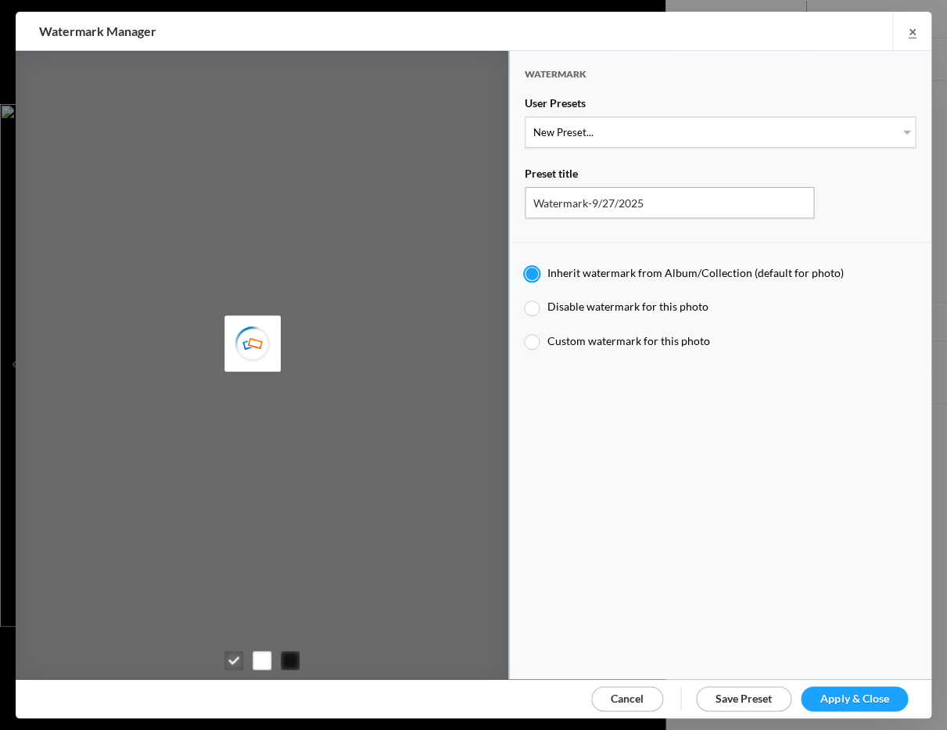
type input "JimLiskovec"
select select "1: Object"
type input "Watermark-7/22/2025"
type input "[PERSON_NAME]"
radio input "false"
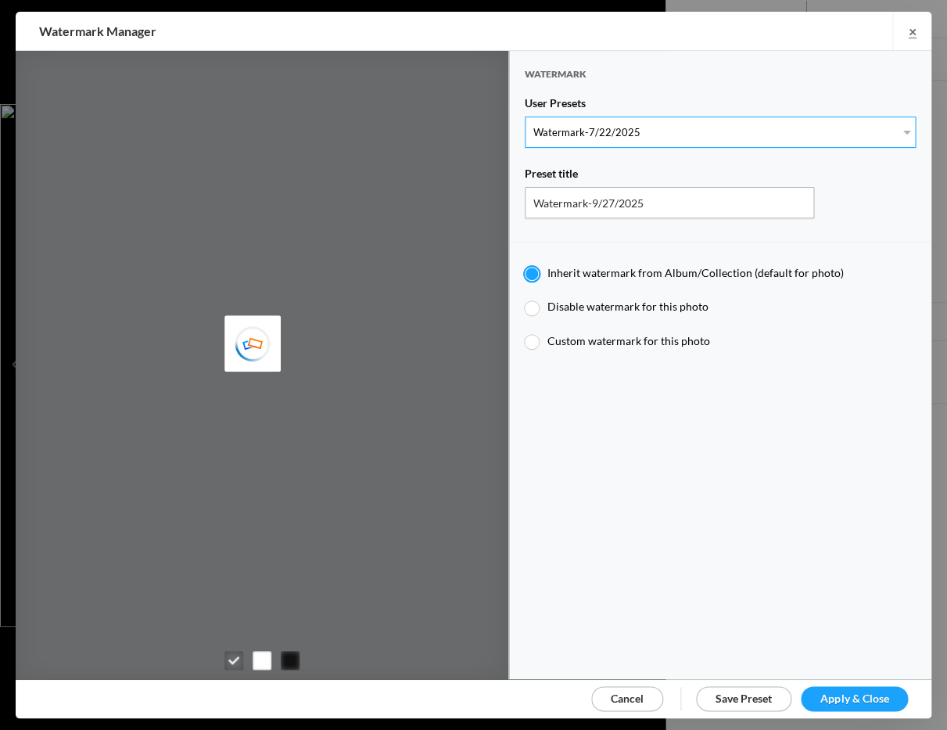
radio input "false"
radio input "true"
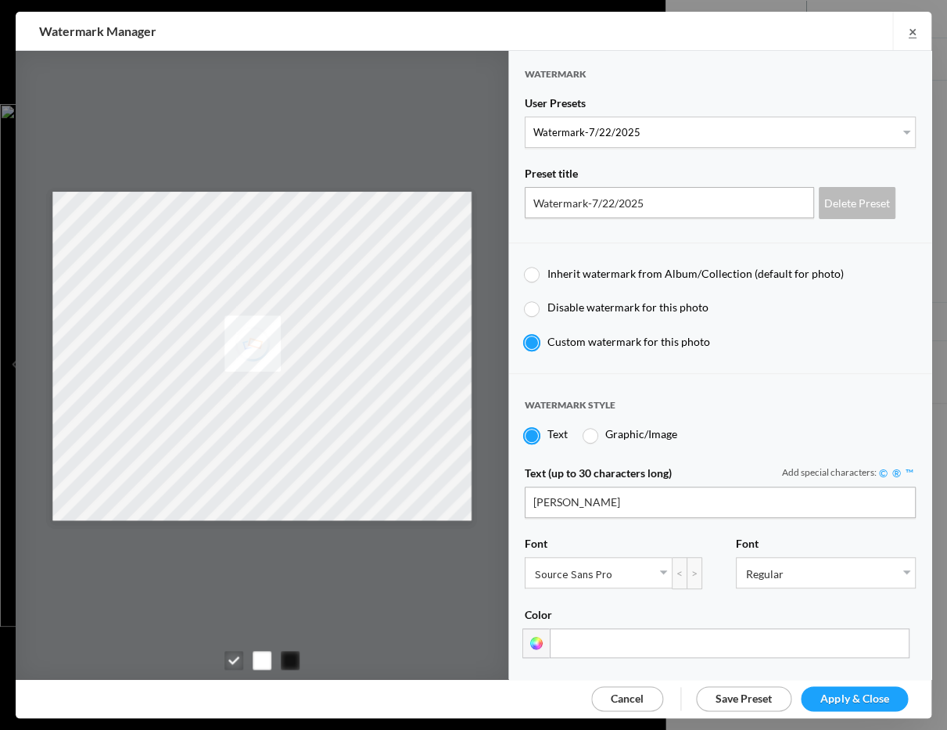
click at [841, 696] on span "Apply & Close" at bounding box center [855, 698] width 68 height 13
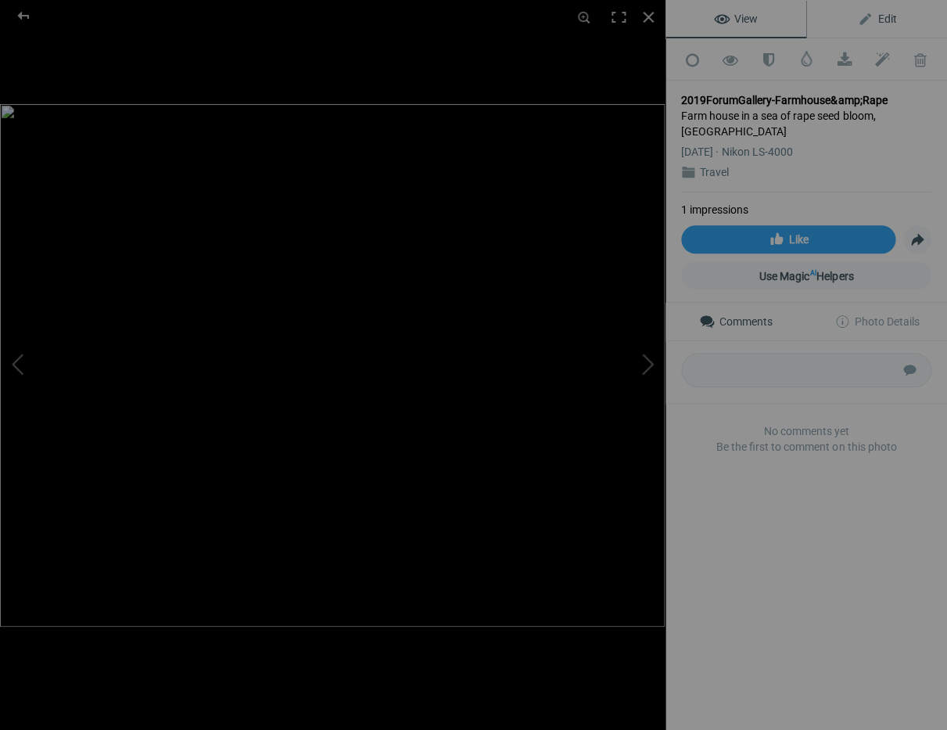
click at [889, 17] on span "Edit" at bounding box center [876, 19] width 39 height 13
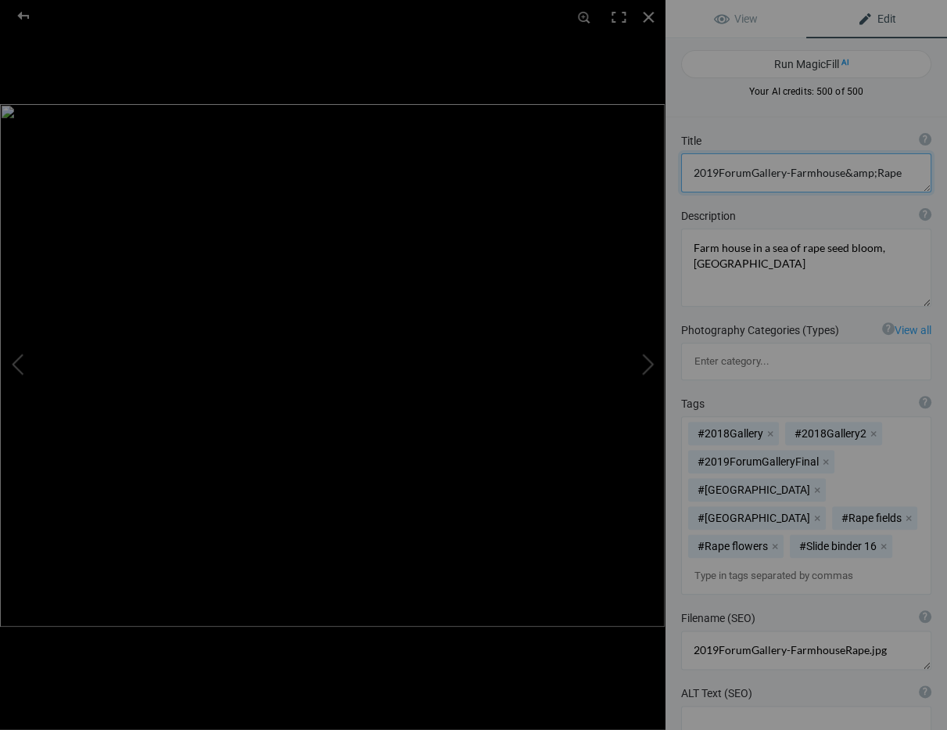
click at [785, 173] on textarea at bounding box center [806, 172] width 250 height 39
click at [814, 173] on textarea at bounding box center [806, 172] width 250 height 39
click at [839, 171] on textarea at bounding box center [806, 172] width 250 height 39
type textarea "English Farmhouse and Rape Seed in Bloom"
click at [648, 16] on div at bounding box center [648, 17] width 34 height 34
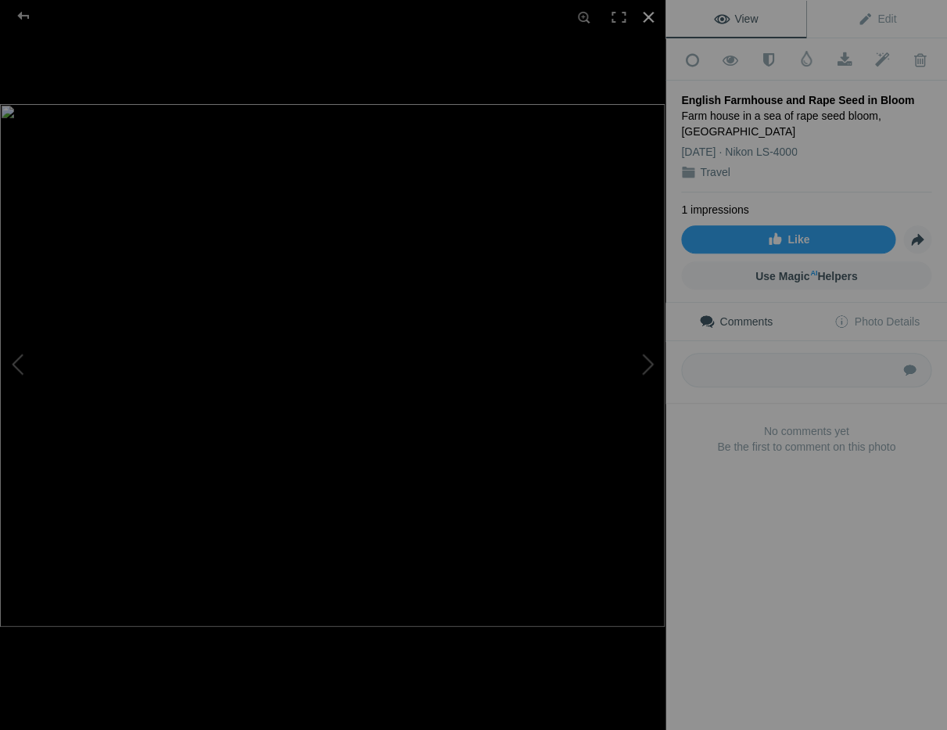
click at [648, 14] on div at bounding box center [648, 17] width 34 height 34
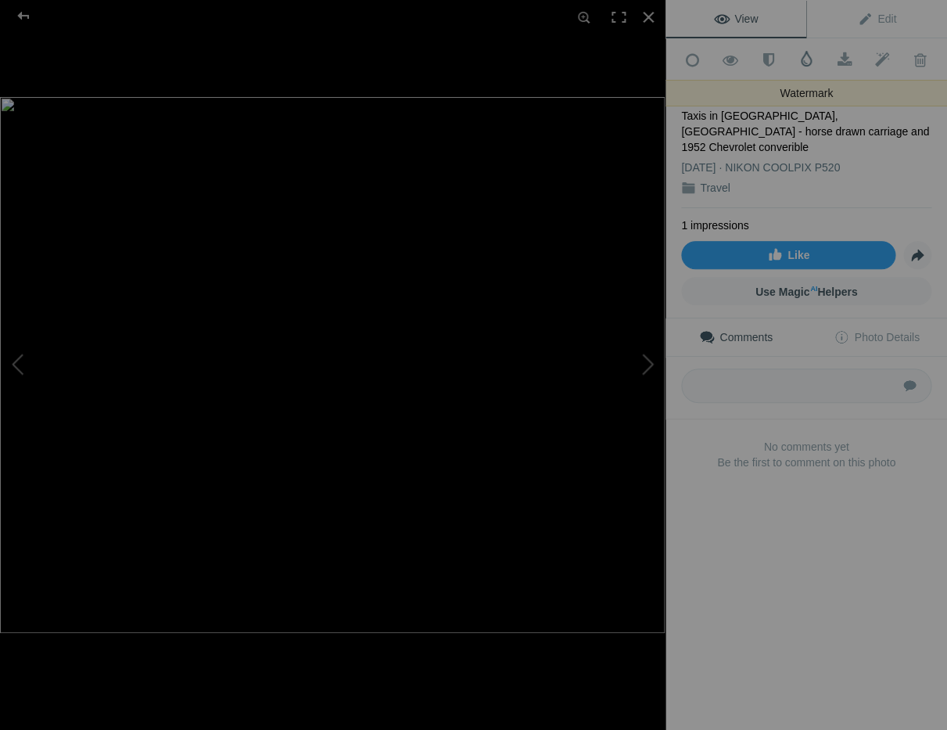
click at [803, 58] on span at bounding box center [807, 59] width 16 height 16
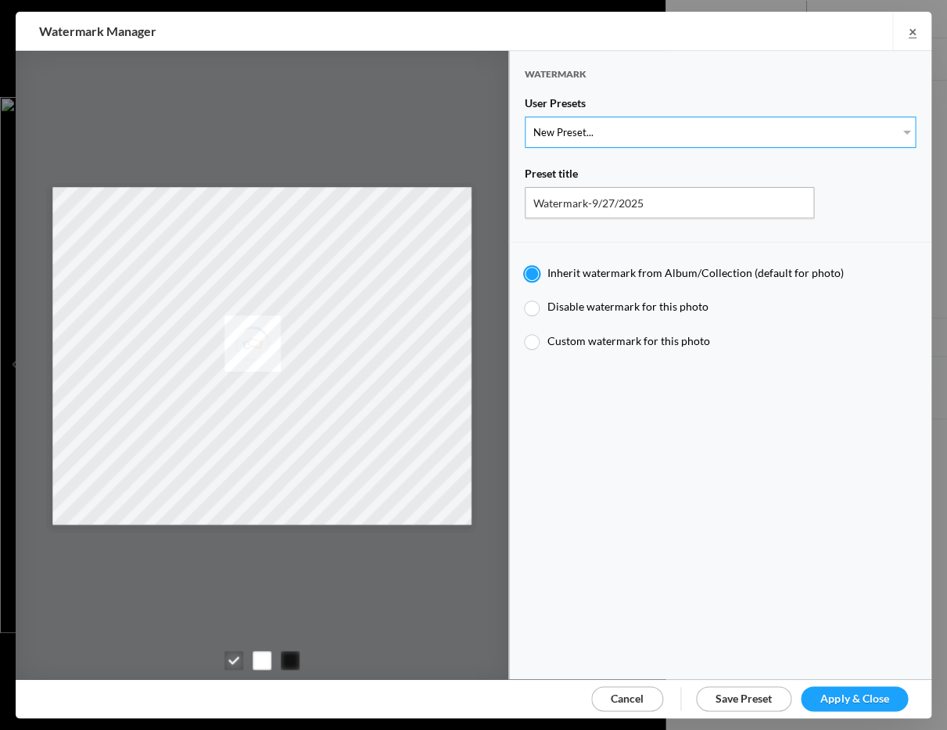
select select "1: Object"
type input "Watermark-7/22/2025"
radio input "false"
radio input "true"
type input "Jim Liskovec"
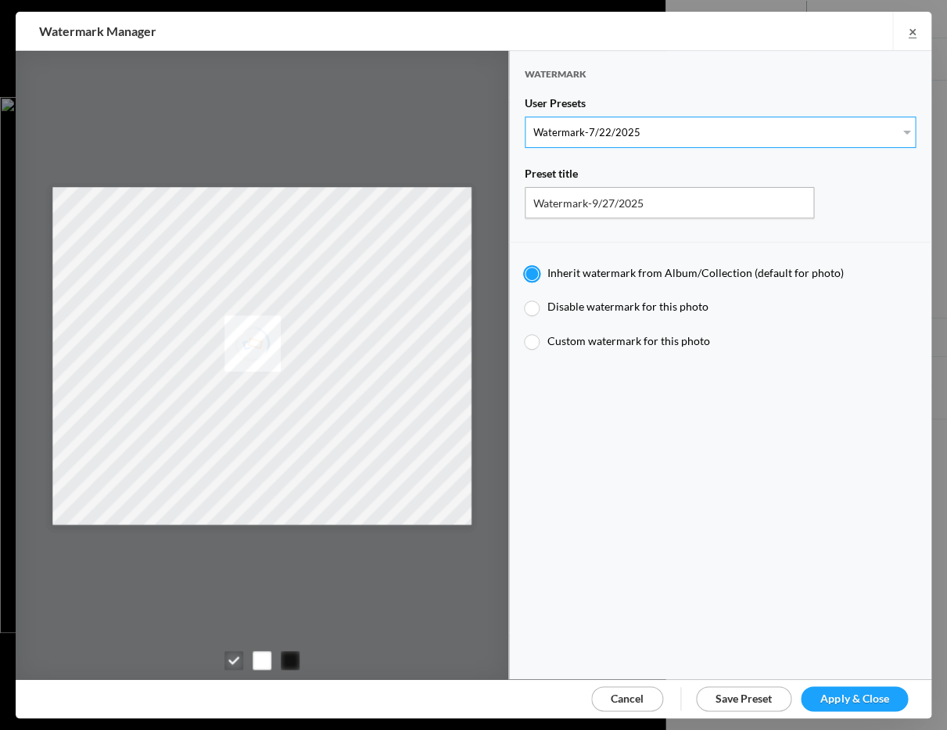
radio input "false"
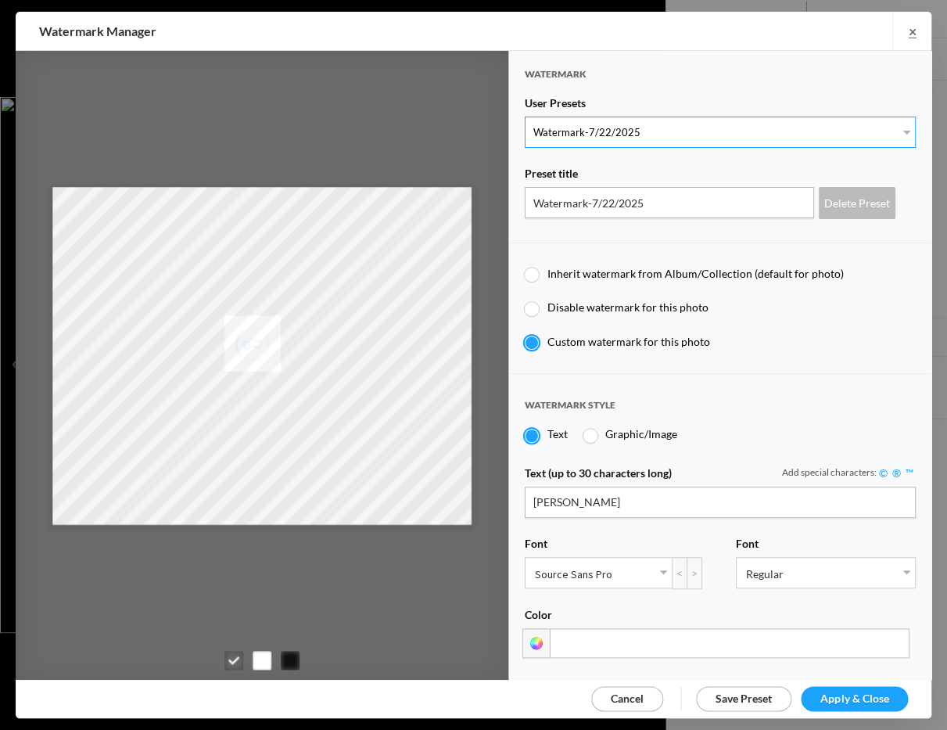
scroll to position [58, 0]
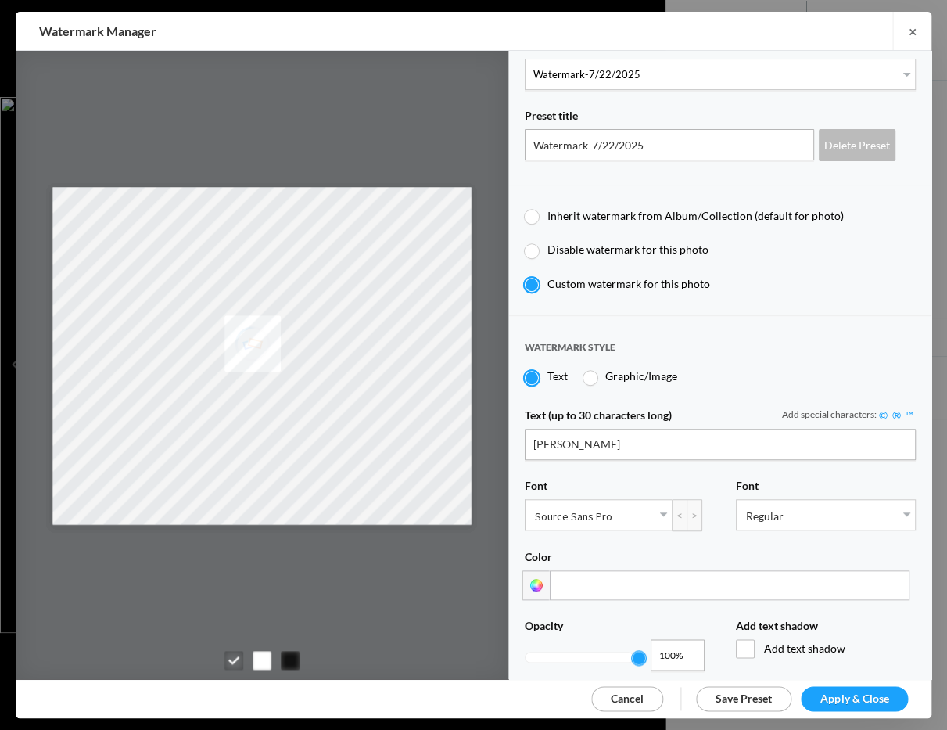
click at [857, 693] on span "Apply & Close" at bounding box center [855, 698] width 68 height 13
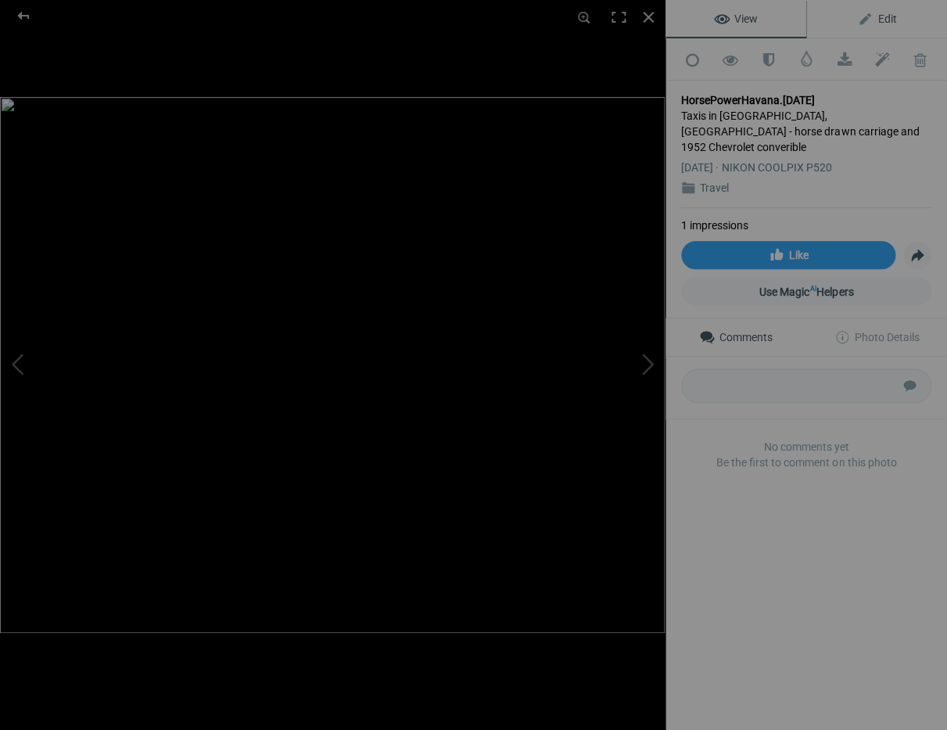
click at [886, 16] on span "Edit" at bounding box center [876, 19] width 39 height 13
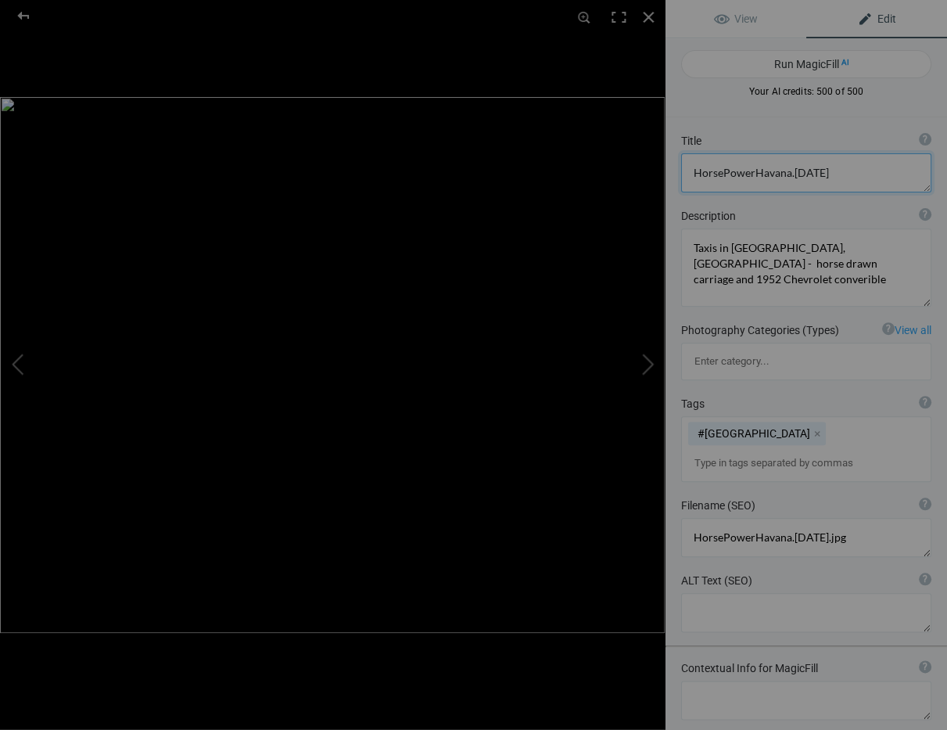
click at [833, 174] on textarea at bounding box center [806, 172] width 250 height 39
click at [750, 173] on textarea at bounding box center [806, 172] width 250 height 39
click at [802, 174] on textarea at bounding box center [806, 172] width 250 height 39
click at [693, 172] on textarea at bounding box center [806, 172] width 250 height 39
click at [784, 174] on textarea at bounding box center [806, 172] width 250 height 39
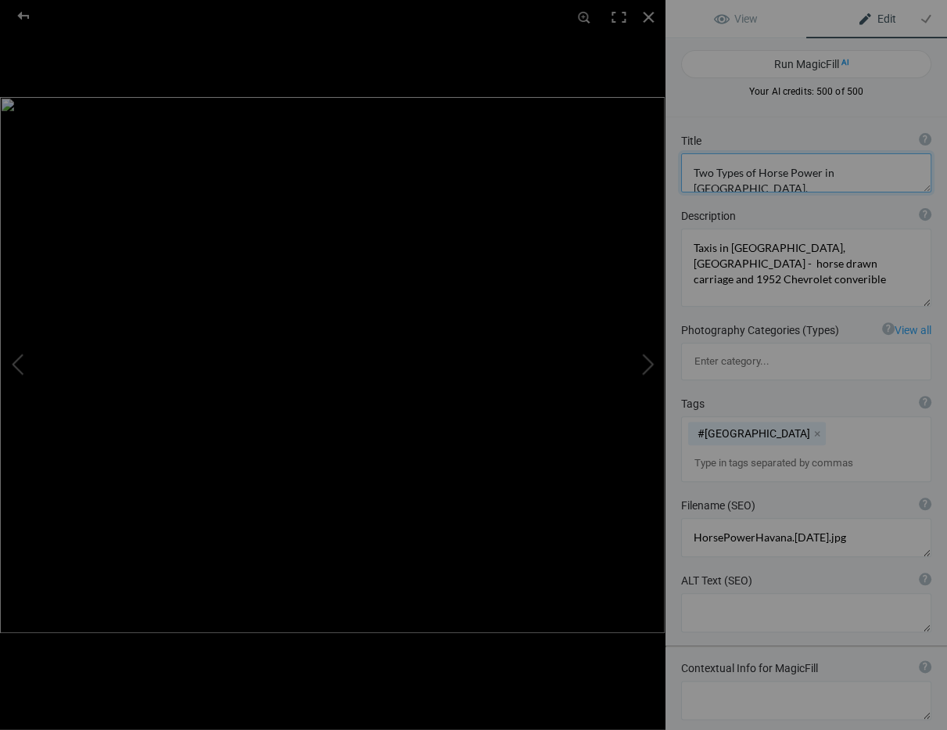
click at [868, 174] on textarea at bounding box center [806, 172] width 250 height 39
type textarea "Two Types of Horse Power in [GEOGRAPHIC_DATA], [GEOGRAPHIC_DATA]"
click at [646, 16] on div at bounding box center [648, 17] width 34 height 34
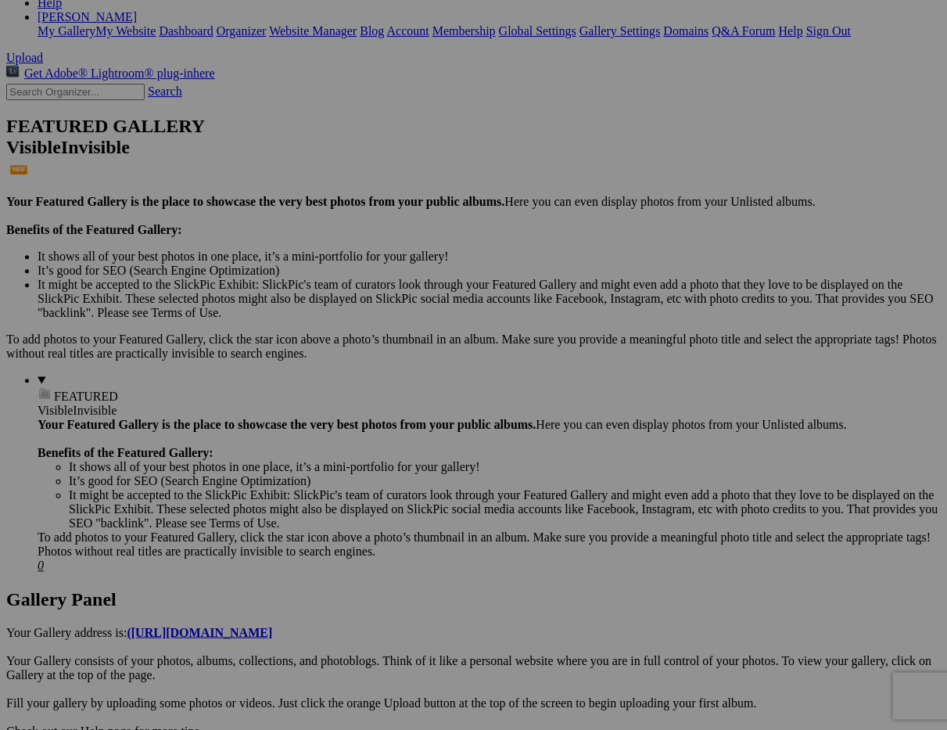
scroll to position [302, 0]
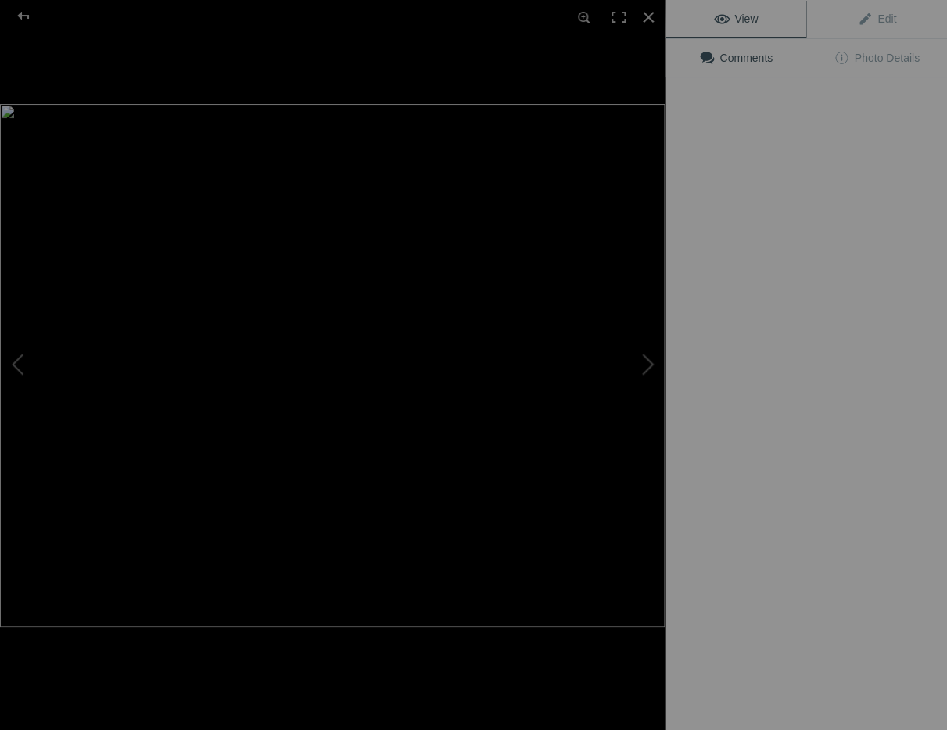
click at [318, 542] on img at bounding box center [332, 365] width 665 height 523
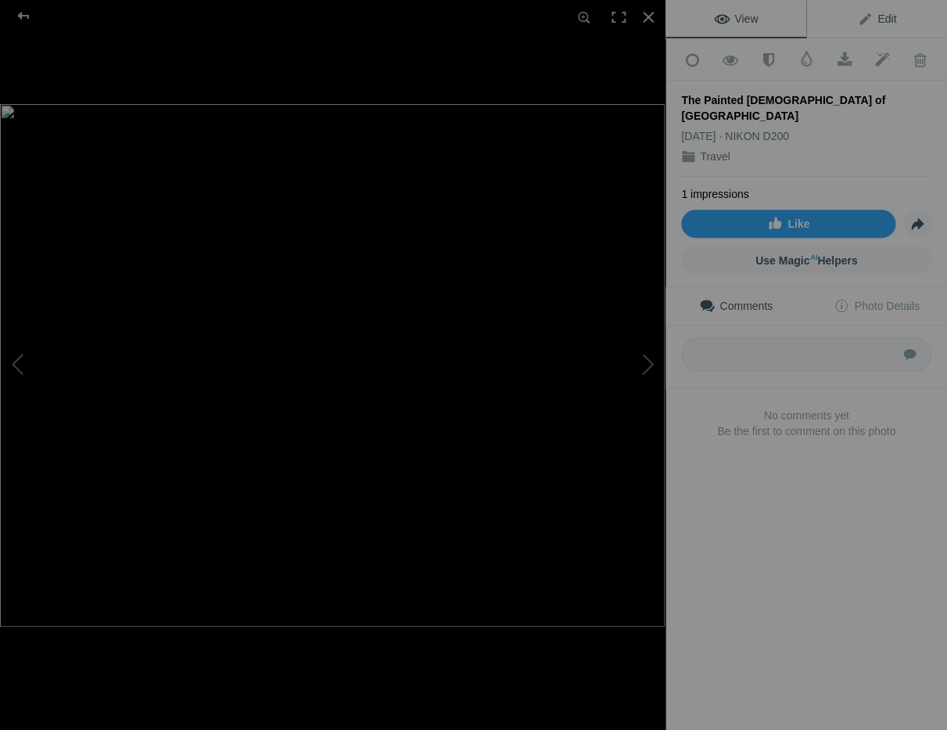
click at [888, 16] on span "Edit" at bounding box center [876, 19] width 39 height 13
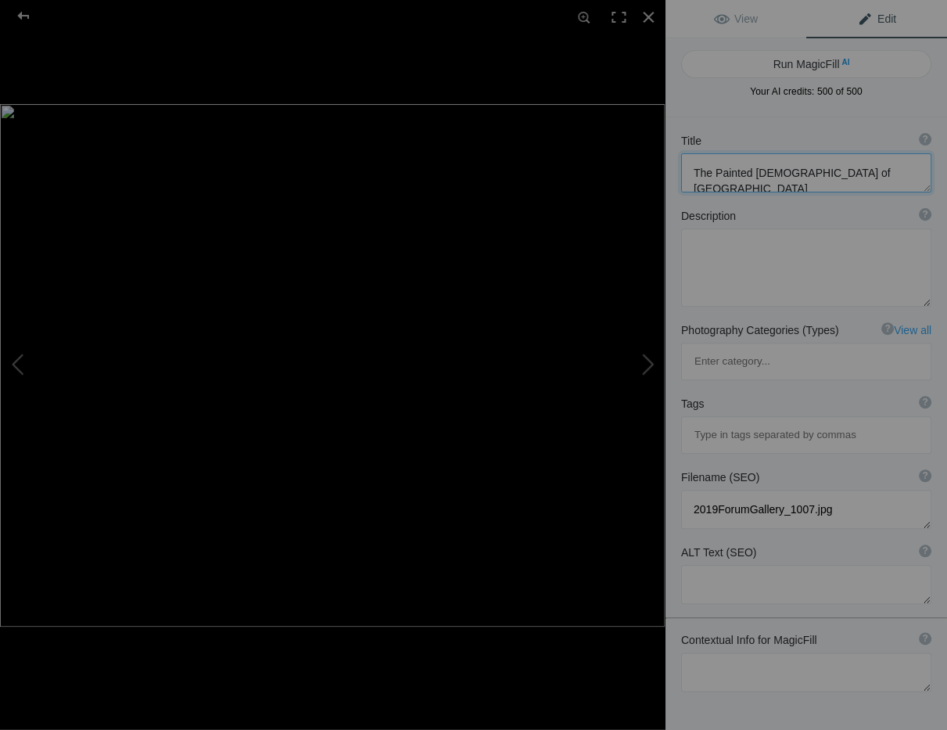
click at [862, 172] on textarea at bounding box center [806, 172] width 250 height 39
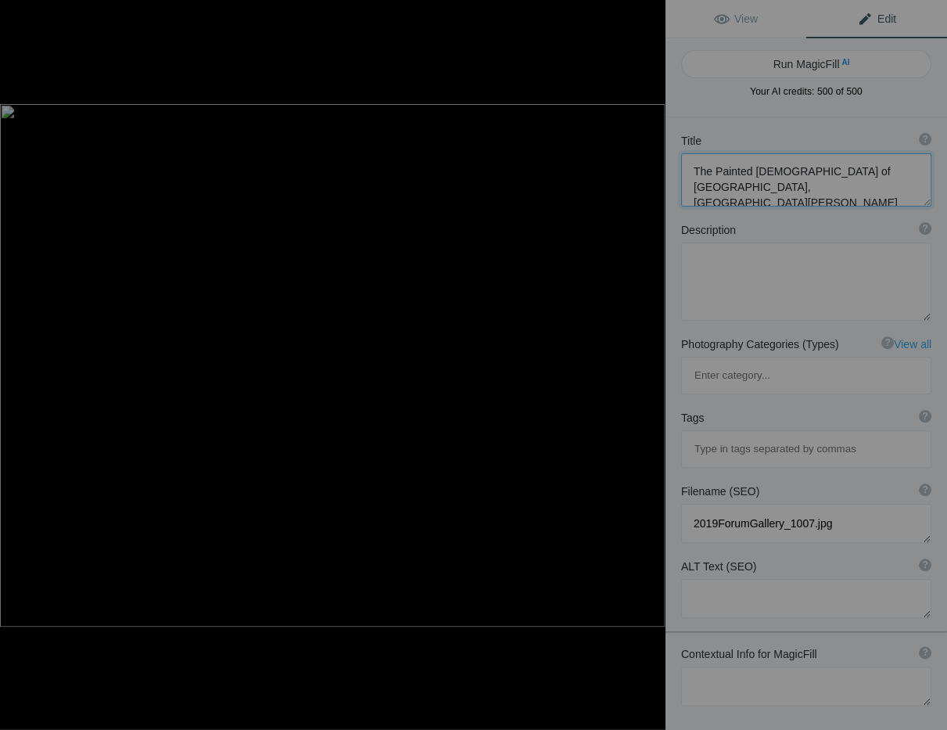
type textarea "The Painted [DEMOGRAPHIC_DATA] of [GEOGRAPHIC_DATA], [GEOGRAPHIC_DATA]"
click at [647, 15] on div at bounding box center [648, 17] width 34 height 34
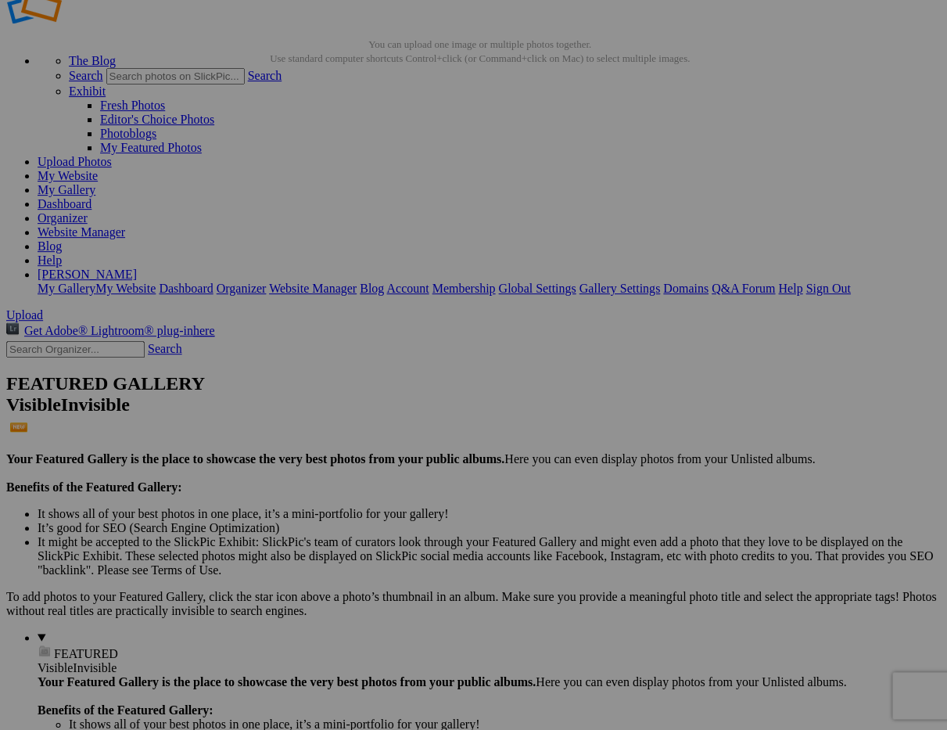
scroll to position [43, 0]
drag, startPoint x: 306, startPoint y: 210, endPoint x: 318, endPoint y: 216, distance: 13.7
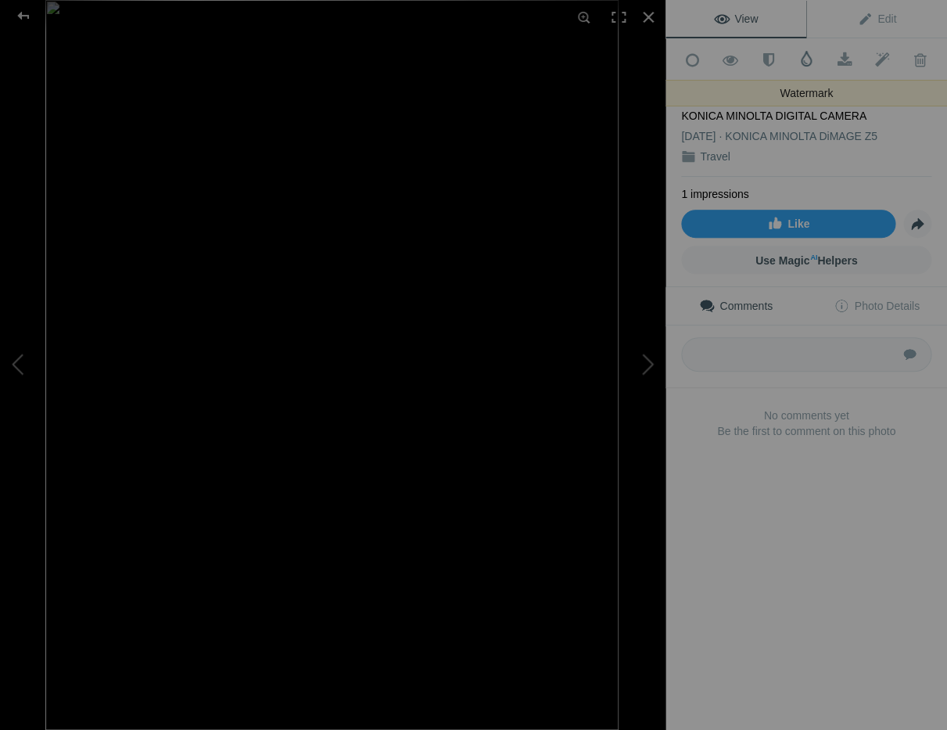
click at [805, 57] on span at bounding box center [807, 59] width 16 height 16
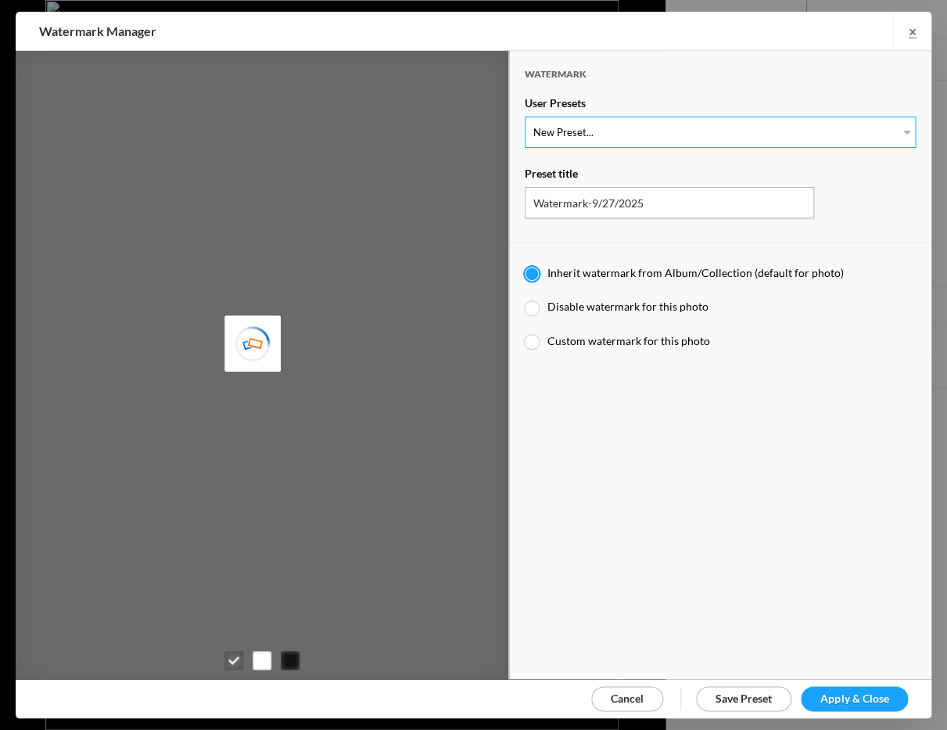
select select "1: Object"
type input "Watermark-7/22/2025"
radio input "false"
radio input "true"
type input "Jim Liskovec"
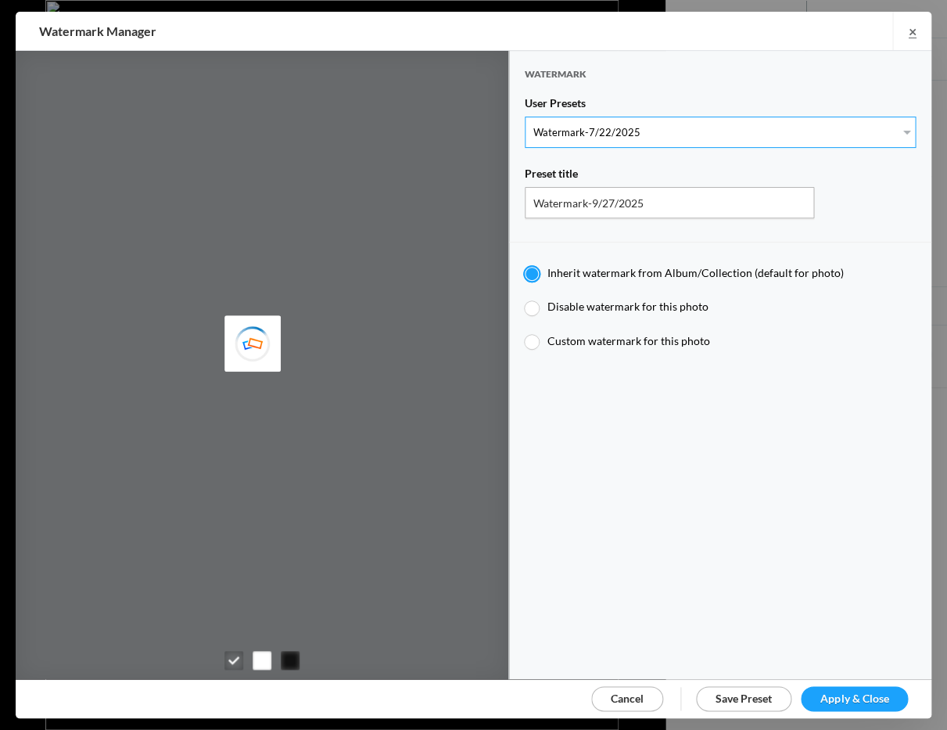
radio input "false"
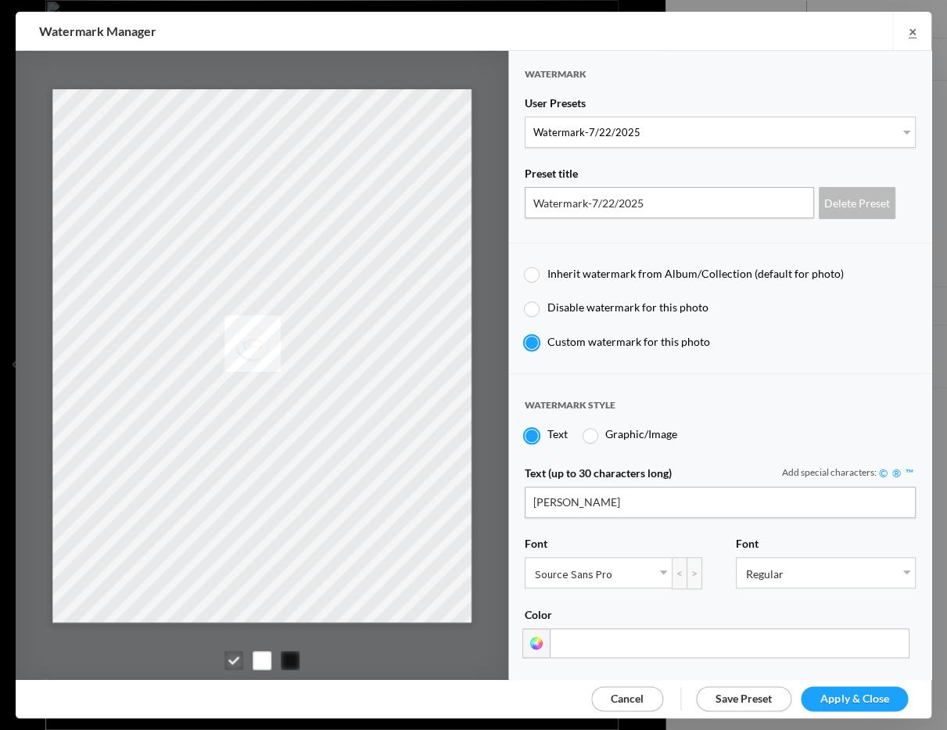
click at [835, 693] on span "Apply & Close" at bounding box center [855, 698] width 68 height 13
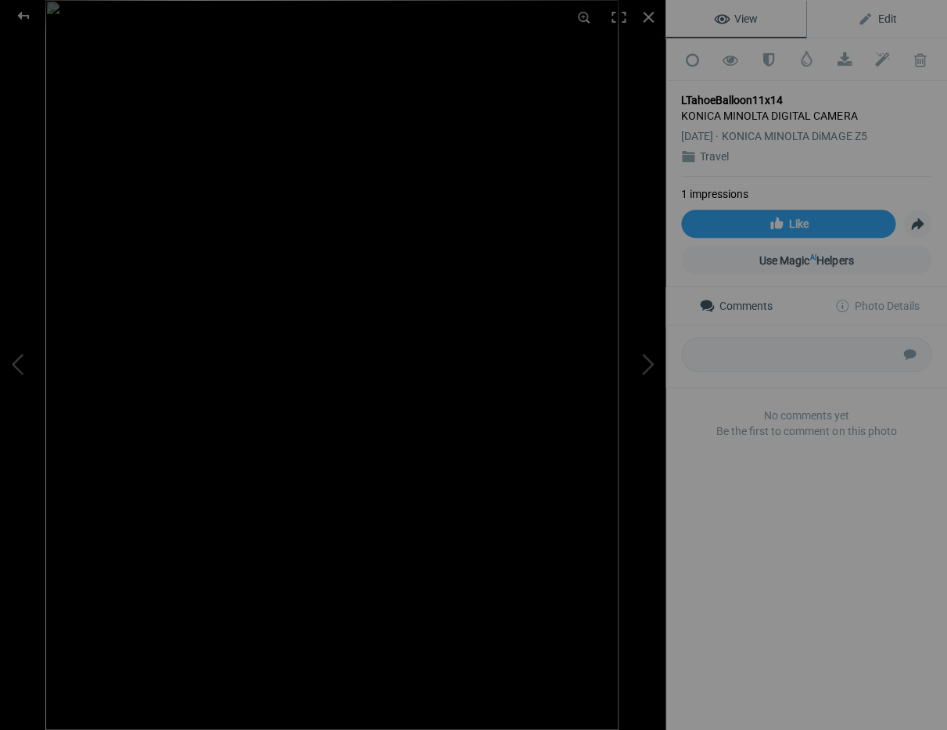
click at [886, 17] on span "Edit" at bounding box center [876, 19] width 39 height 13
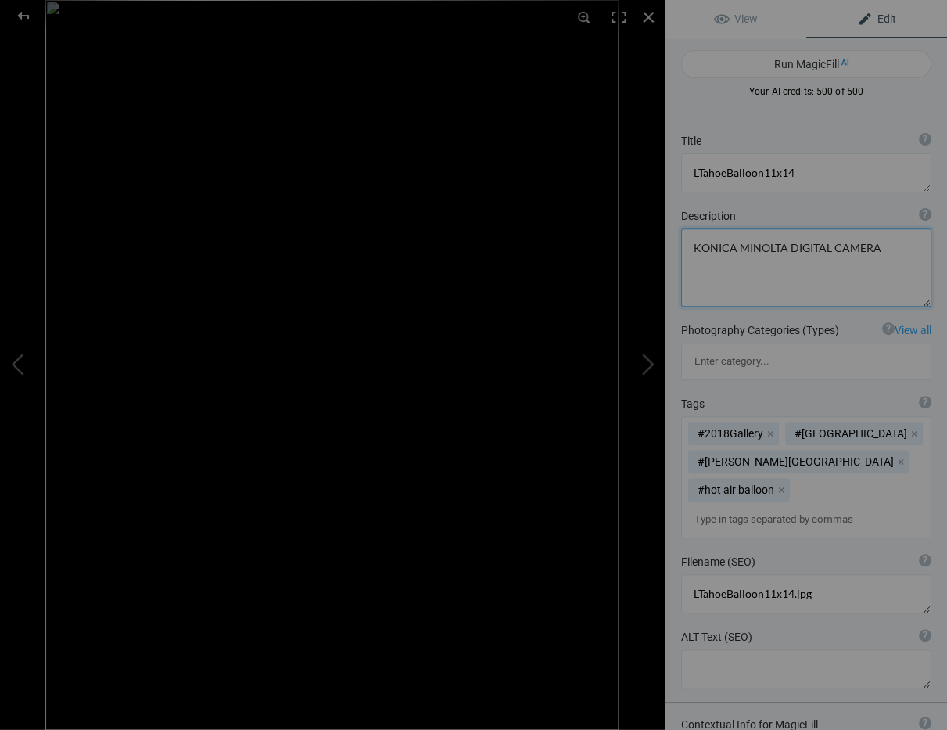
drag, startPoint x: 870, startPoint y: 246, endPoint x: 681, endPoint y: 245, distance: 188.5
click at [681, 245] on textarea at bounding box center [806, 267] width 250 height 78
click at [790, 176] on textarea at bounding box center [806, 172] width 250 height 39
click at [724, 172] on textarea at bounding box center [806, 172] width 250 height 39
click at [749, 175] on textarea at bounding box center [806, 172] width 250 height 39
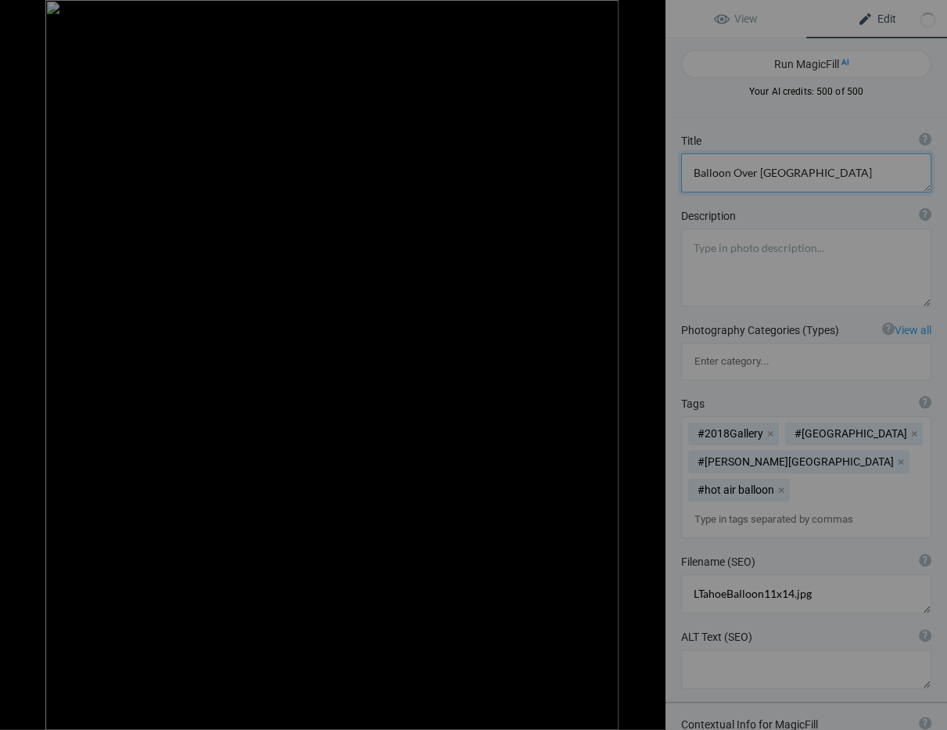
type textarea "Balloon Over Lake Tahoe"
click at [649, 13] on div at bounding box center [648, 17] width 34 height 34
